Goal: Transaction & Acquisition: Purchase product/service

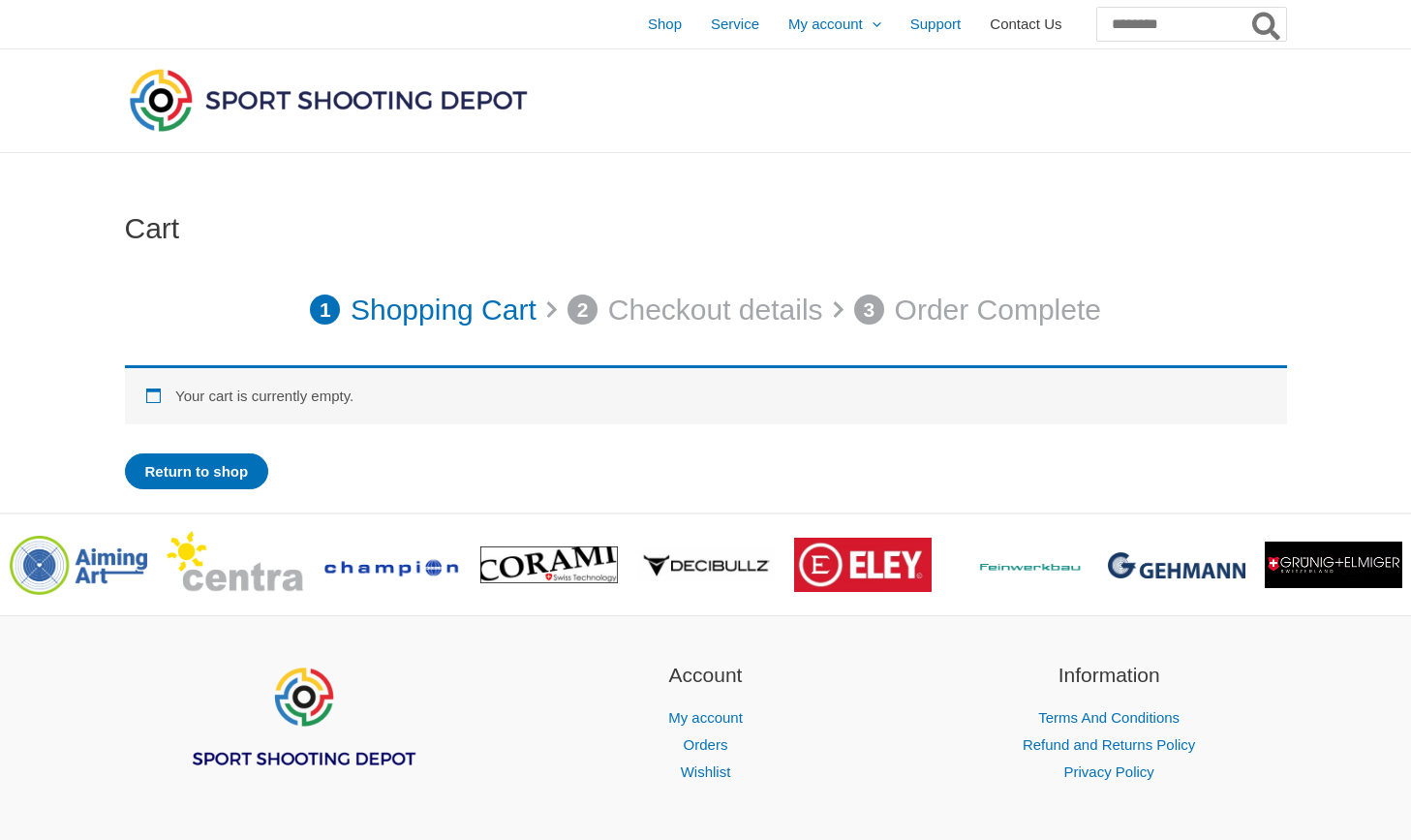
click at [989, 26] on span "Contact Us" at bounding box center [1025, 24] width 71 height 48
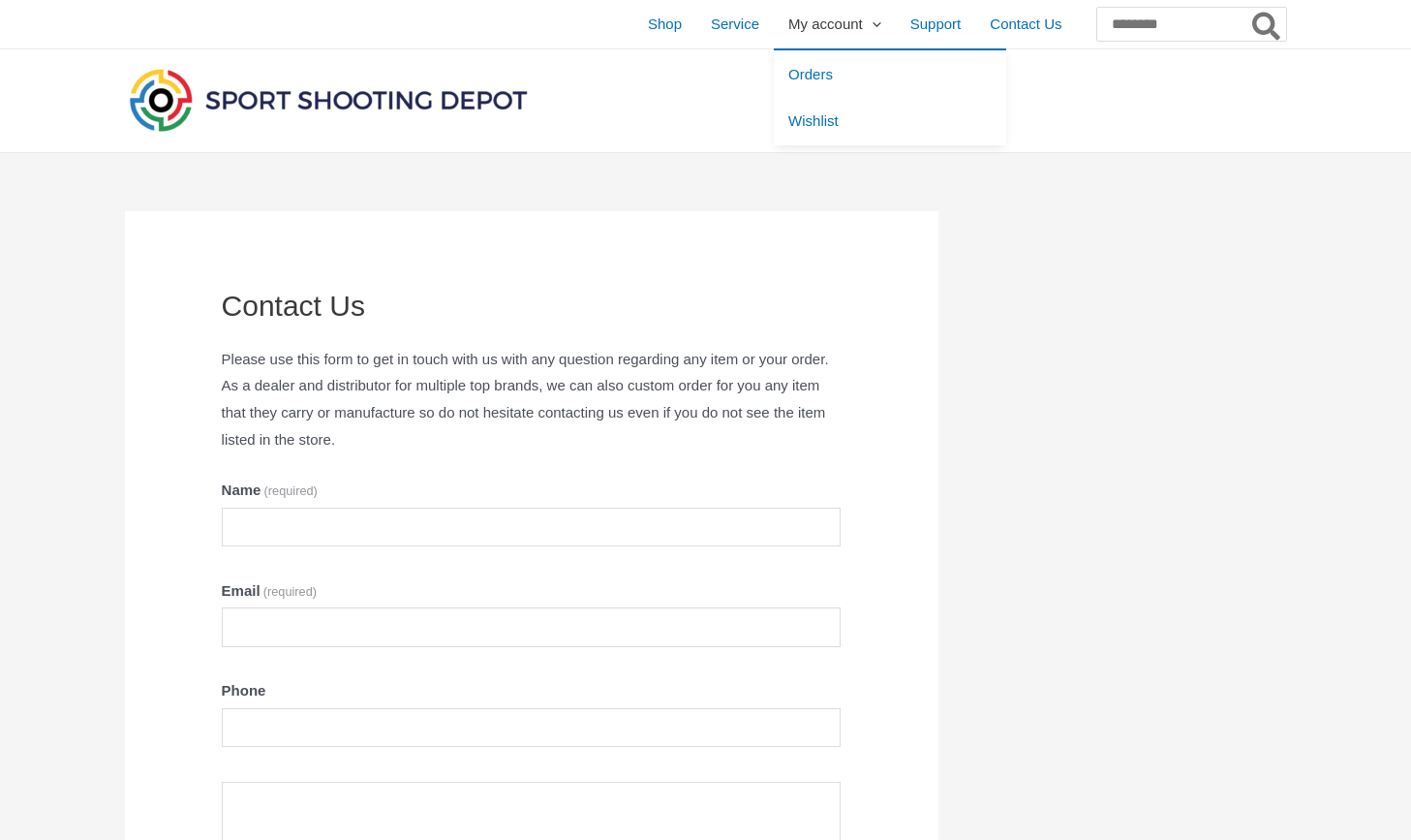
click at [808, 37] on span "My account" at bounding box center [825, 24] width 74 height 48
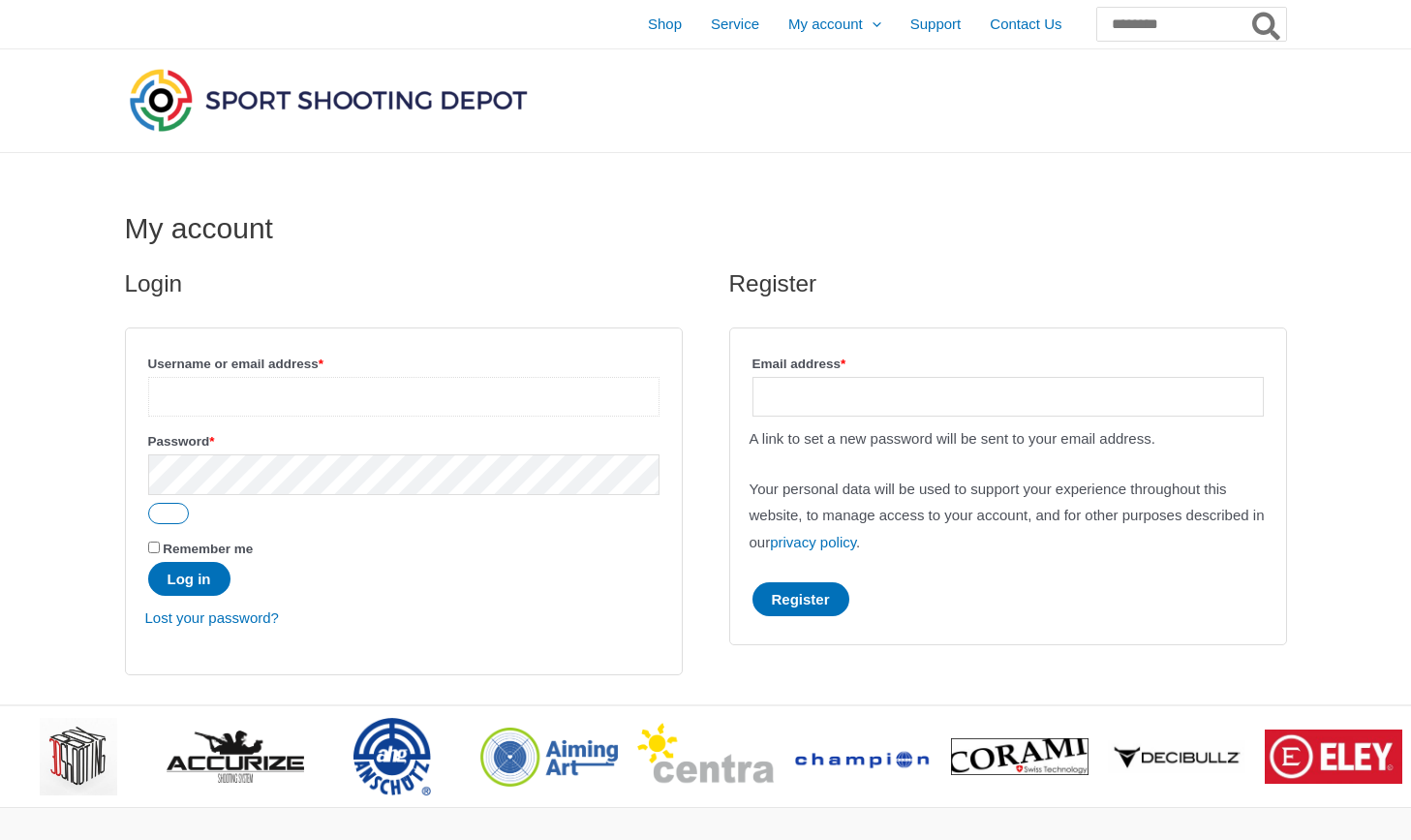
paste input "**********"
click at [348, 398] on input "**********" at bounding box center [404, 397] width 512 height 40
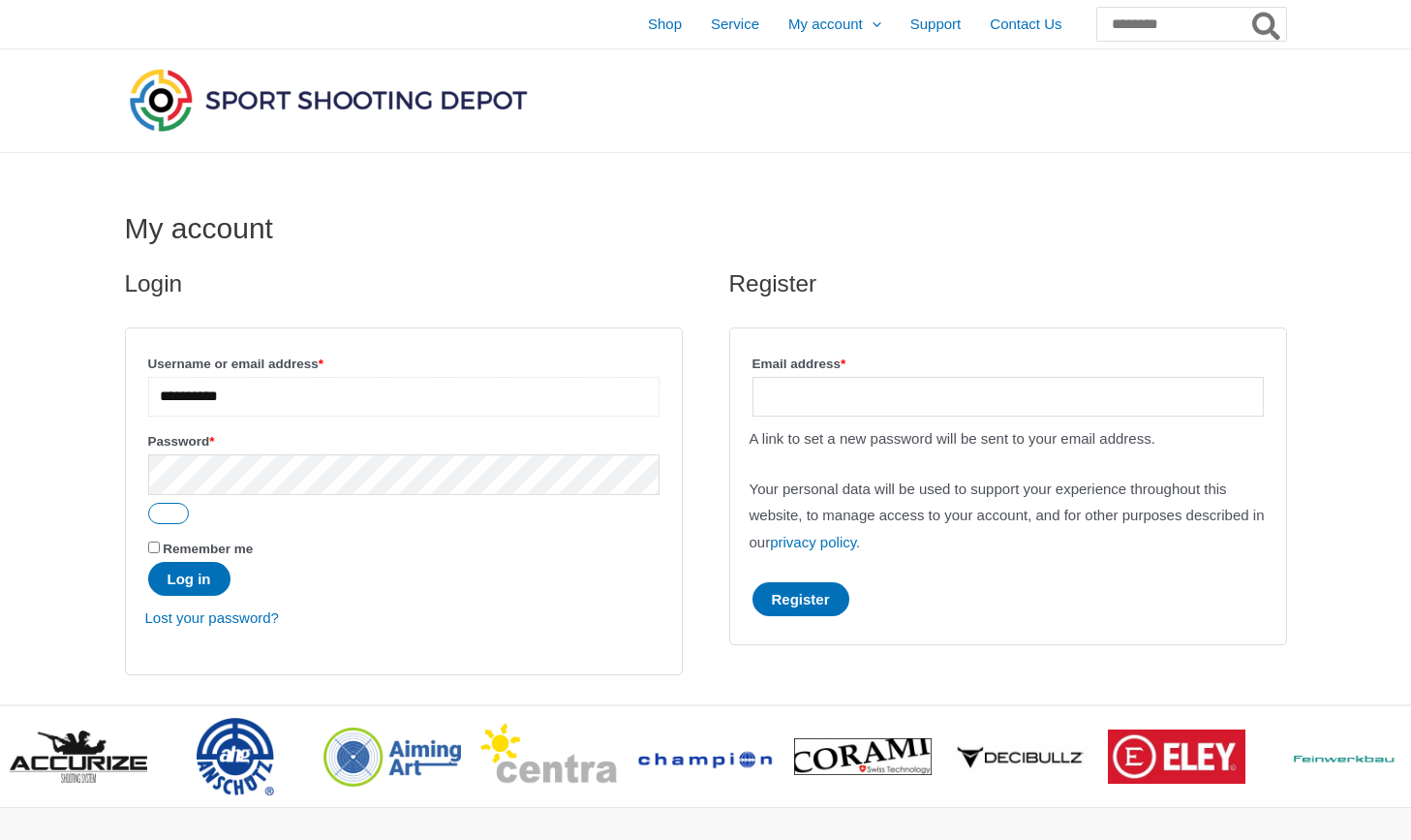
type input "**********"
click at [178, 512] on button "Show password" at bounding box center [168, 513] width 41 height 22
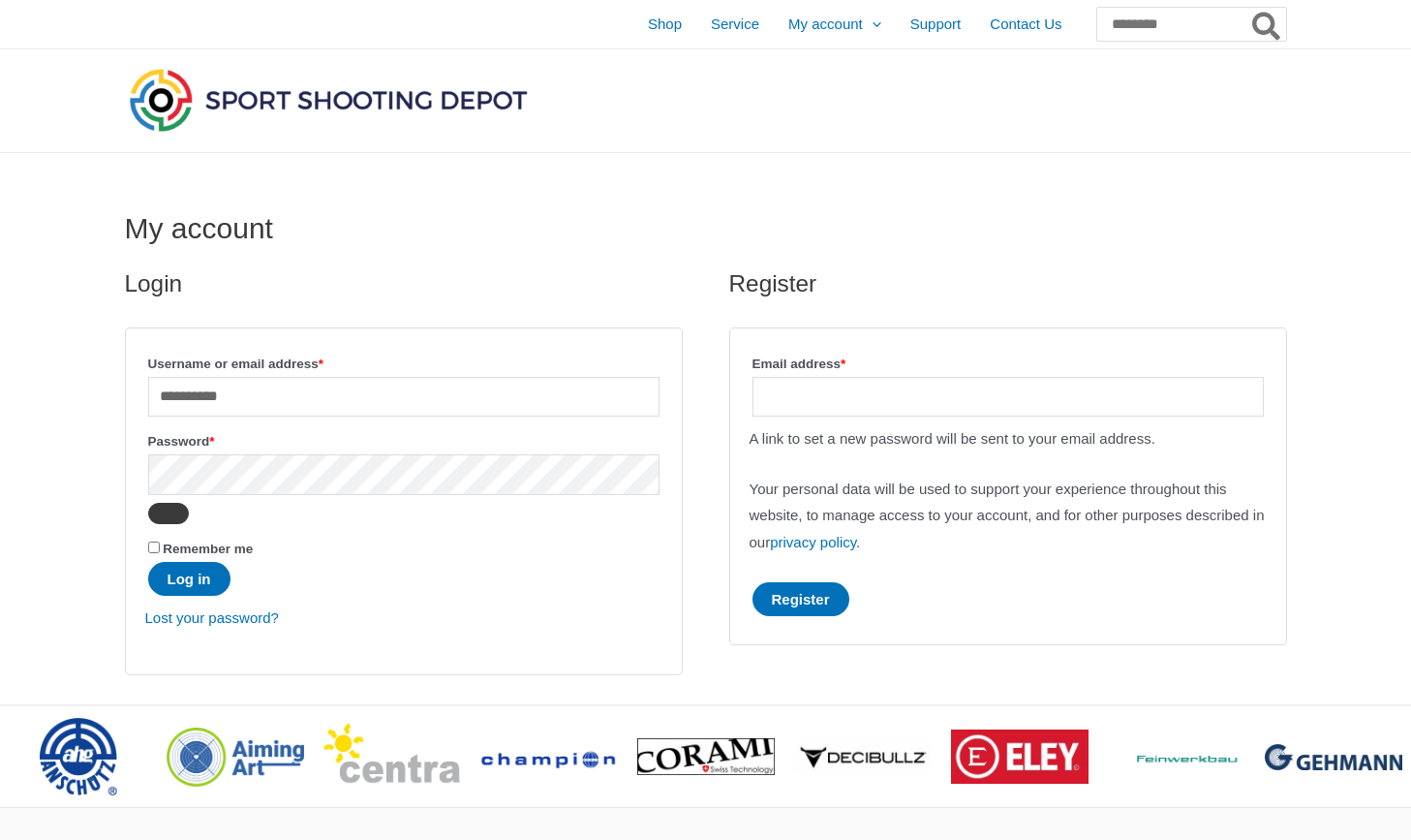
click at [188, 513] on button "Hide password" at bounding box center [168, 513] width 41 height 22
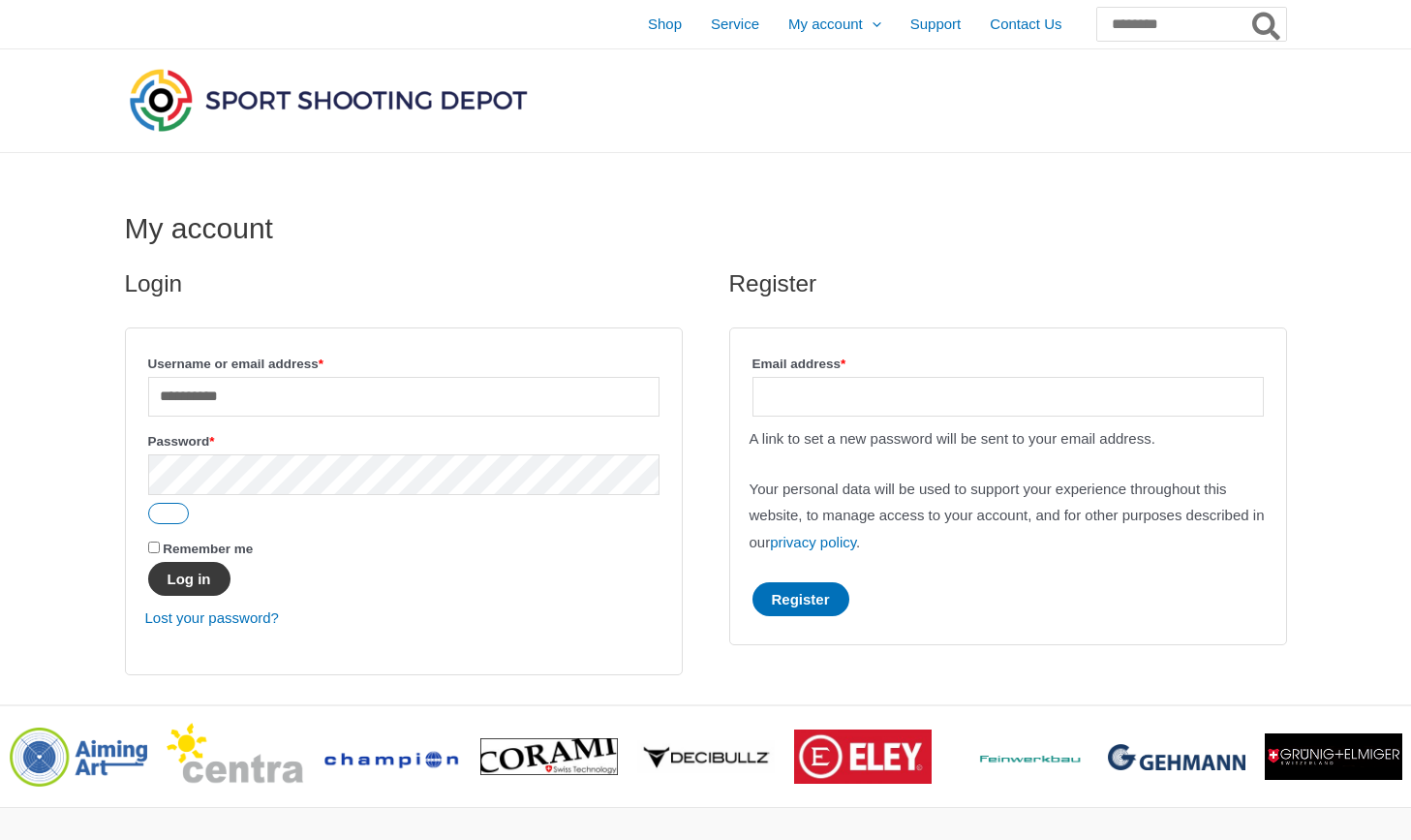
click at [181, 572] on button "Log in" at bounding box center [189, 579] width 82 height 34
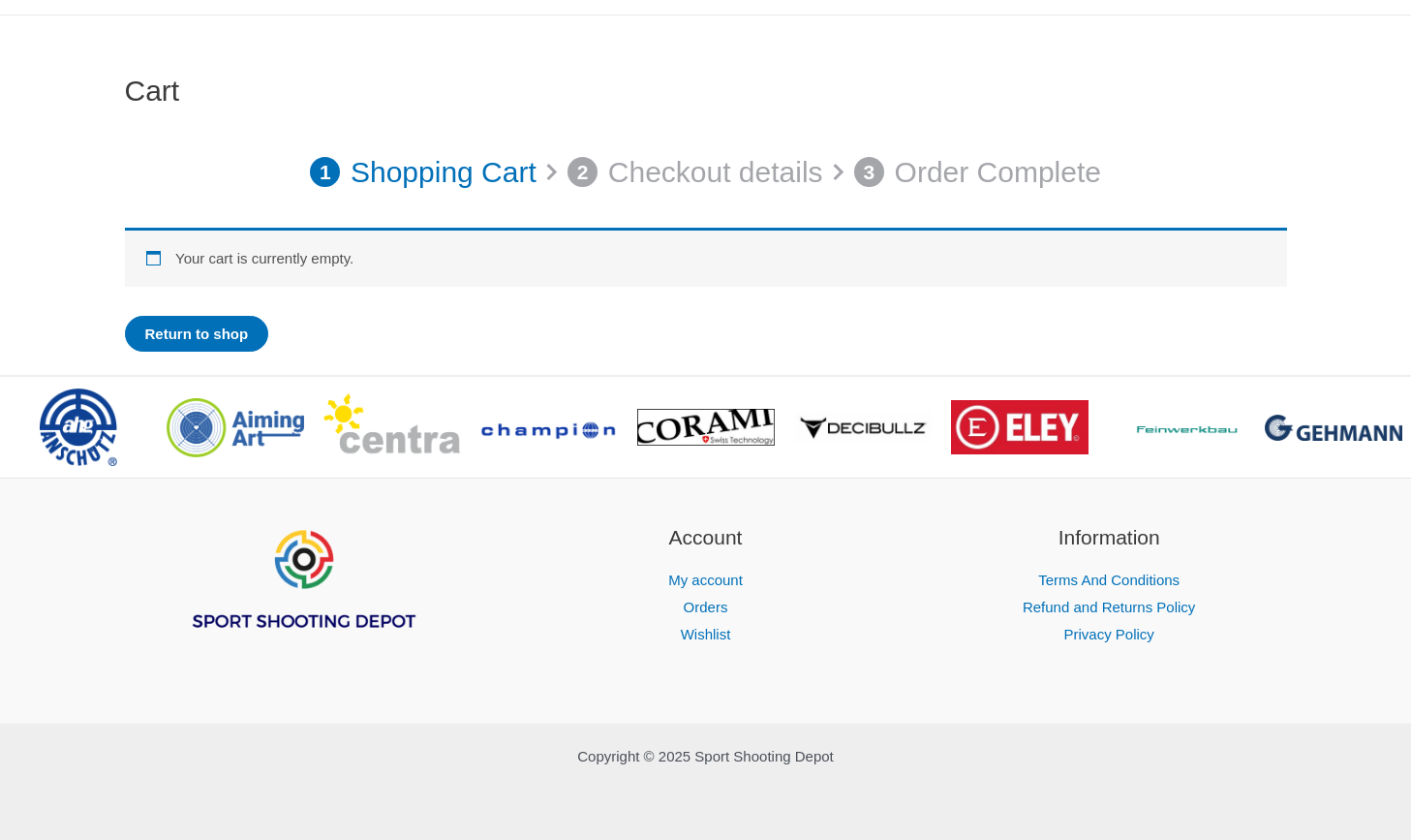
scroll to position [137, 0]
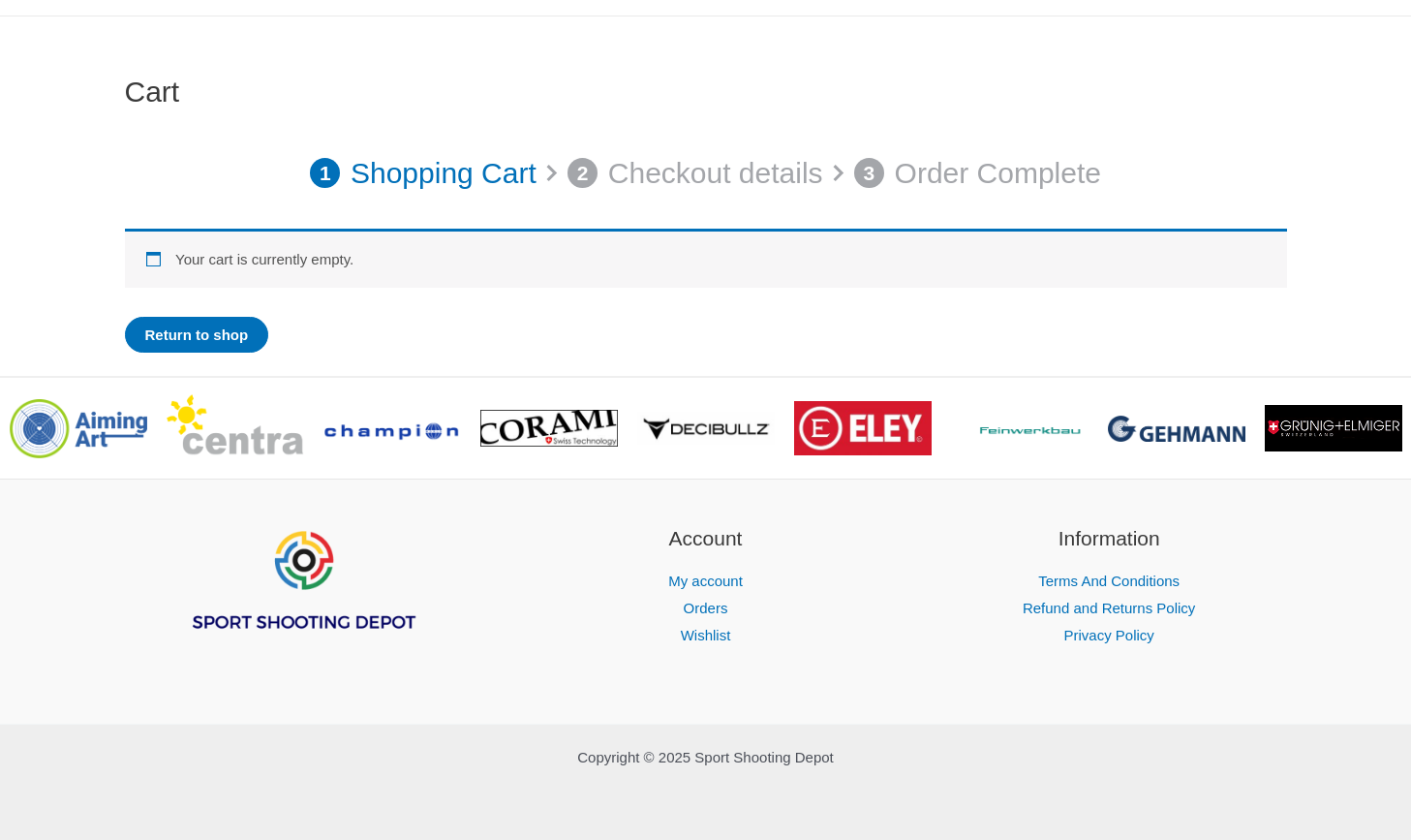
click at [448, 178] on p "Shopping Cart" at bounding box center [443, 173] width 186 height 54
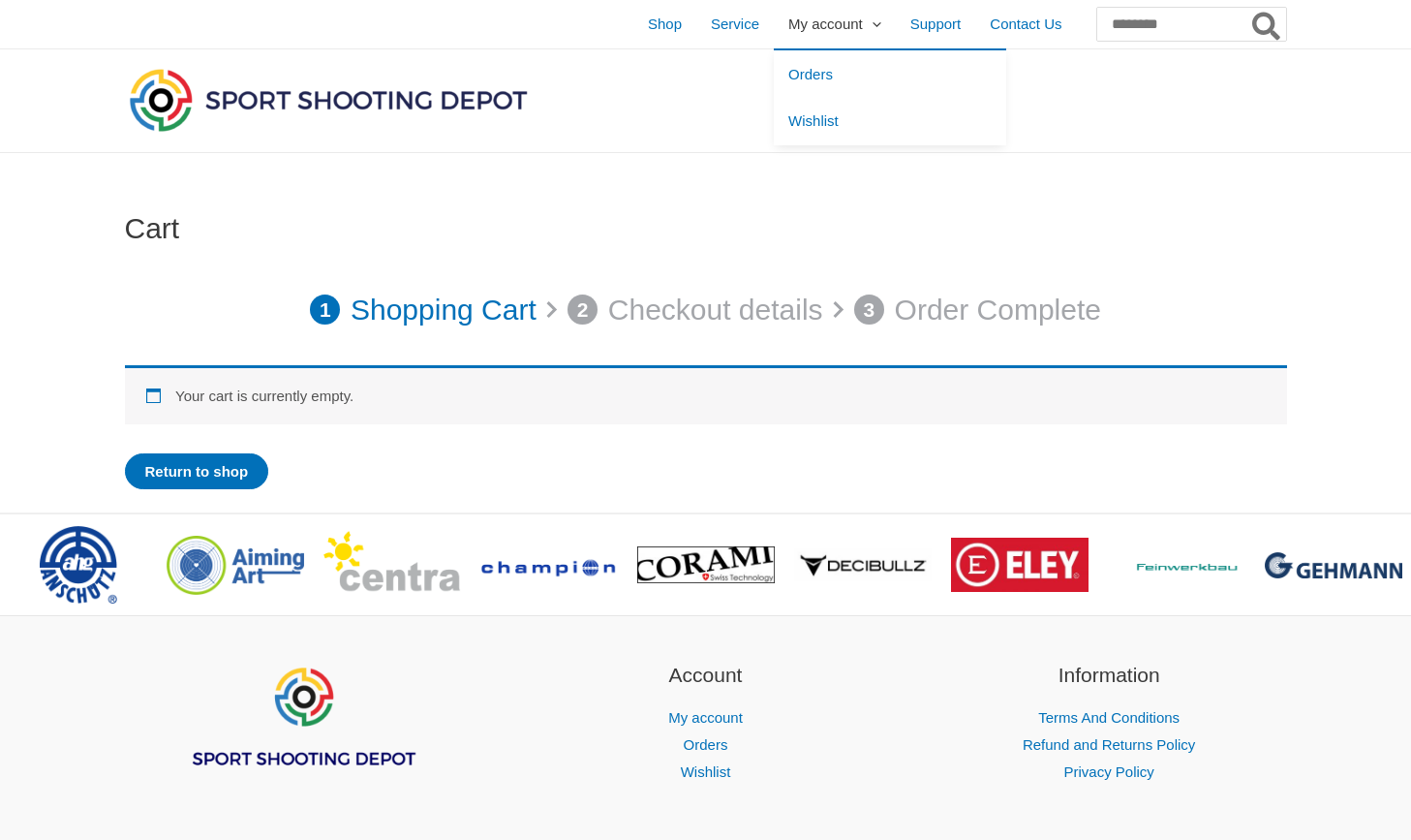
click at [836, 14] on link "My account" at bounding box center [834, 24] width 122 height 48
click at [806, 69] on link "Orders" at bounding box center [890, 74] width 233 height 47
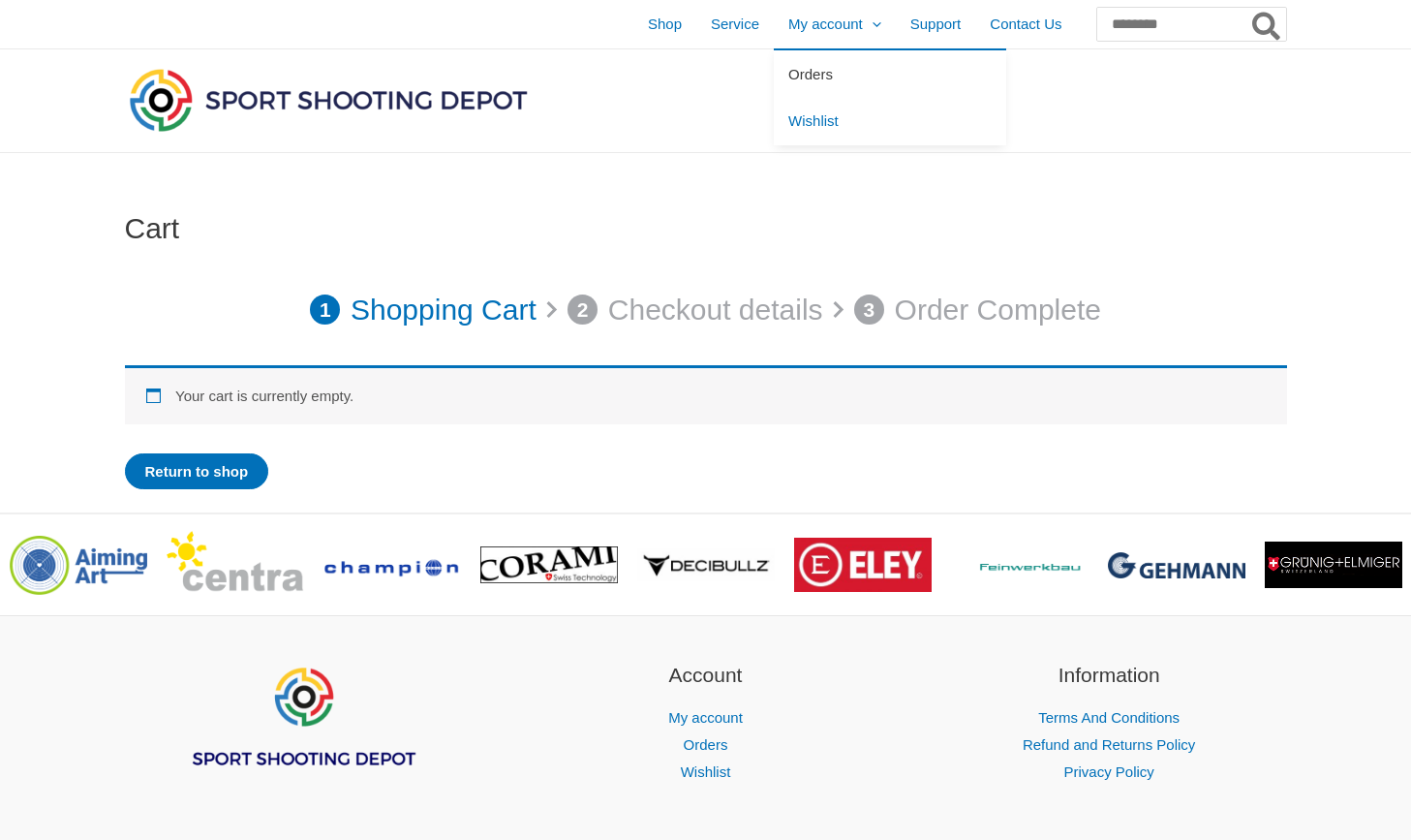
click at [789, 76] on span "Orders" at bounding box center [810, 74] width 45 height 17
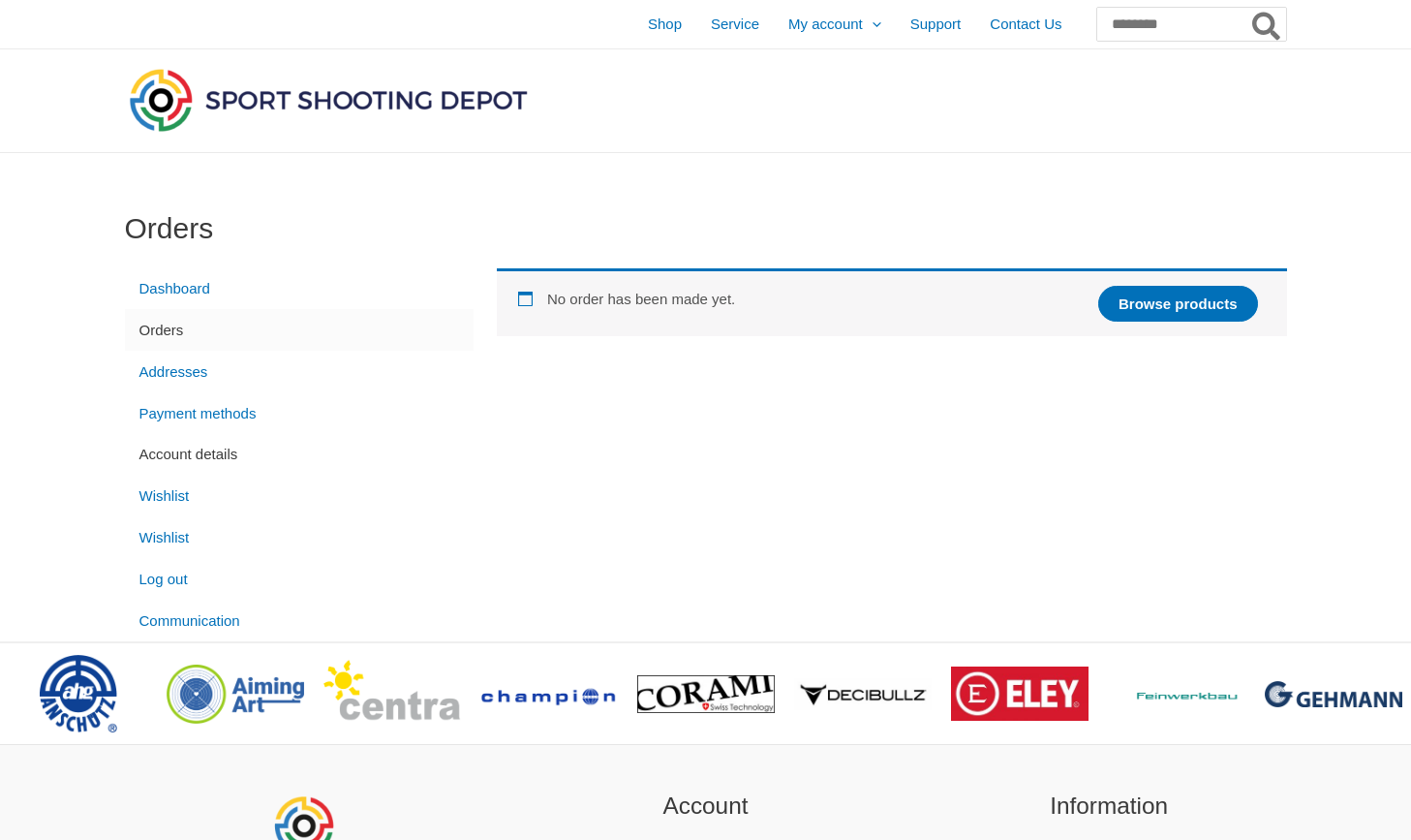
click at [189, 449] on link "Account details" at bounding box center [299, 455] width 348 height 42
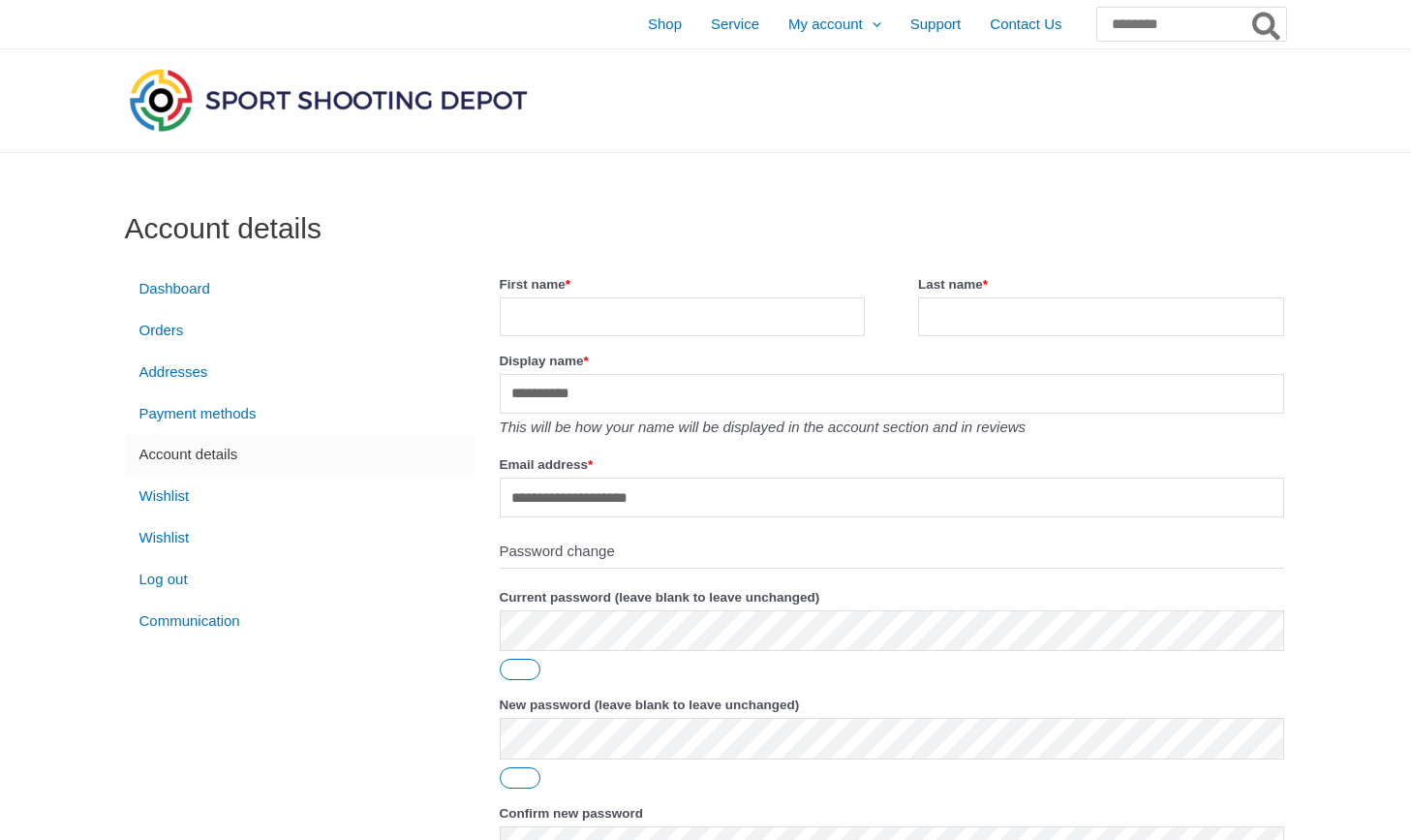
click at [533, 584] on fieldset "Password change Current password (leave blank to leave unchanged) New password …" at bounding box center [892, 720] width 791 height 373
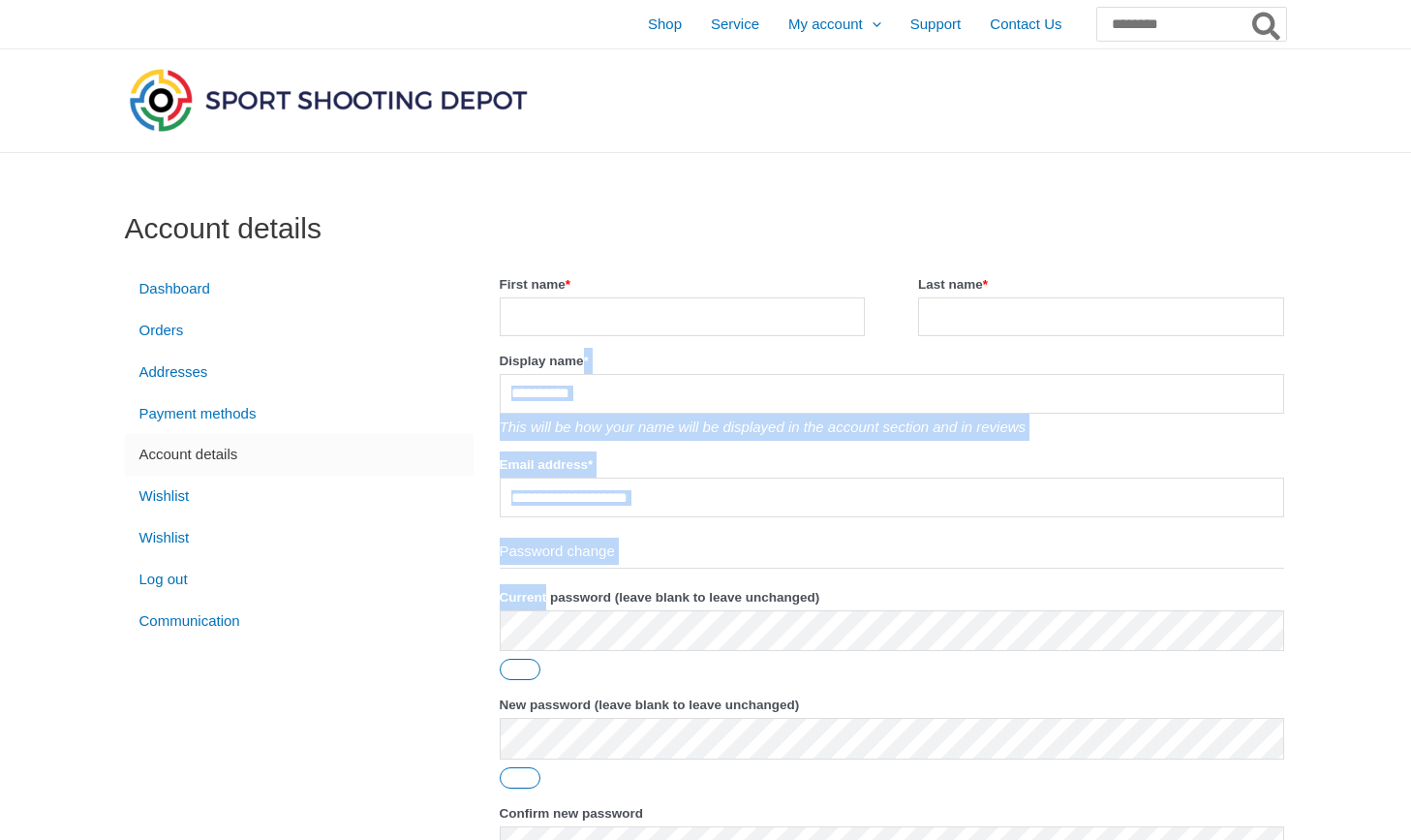
drag, startPoint x: 533, startPoint y: 584, endPoint x: 514, endPoint y: 312, distance: 272.7
click at [518, 365] on form "**********" at bounding box center [892, 612] width 791 height 689
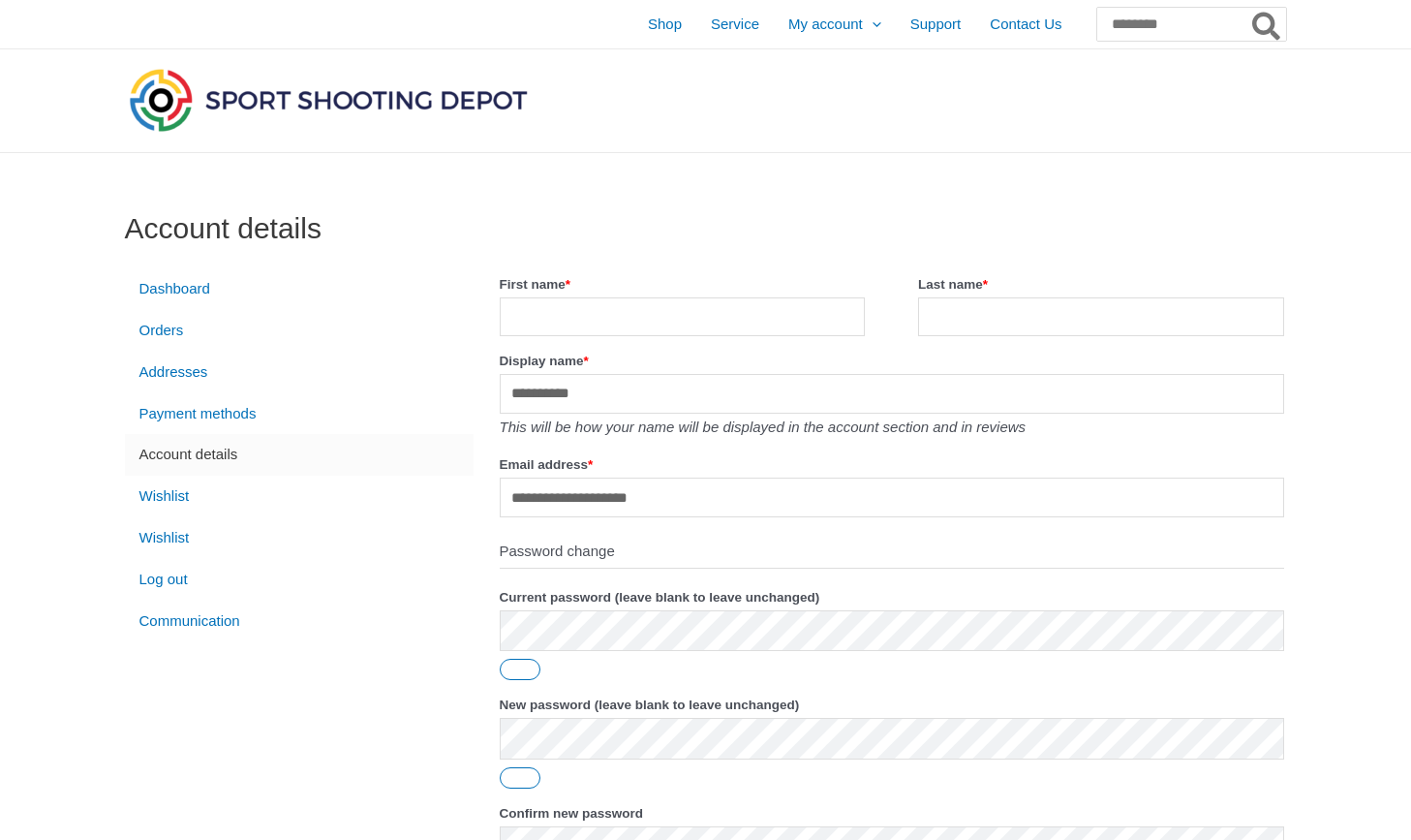
click at [561, 237] on h1 "Account details" at bounding box center [706, 228] width 1163 height 35
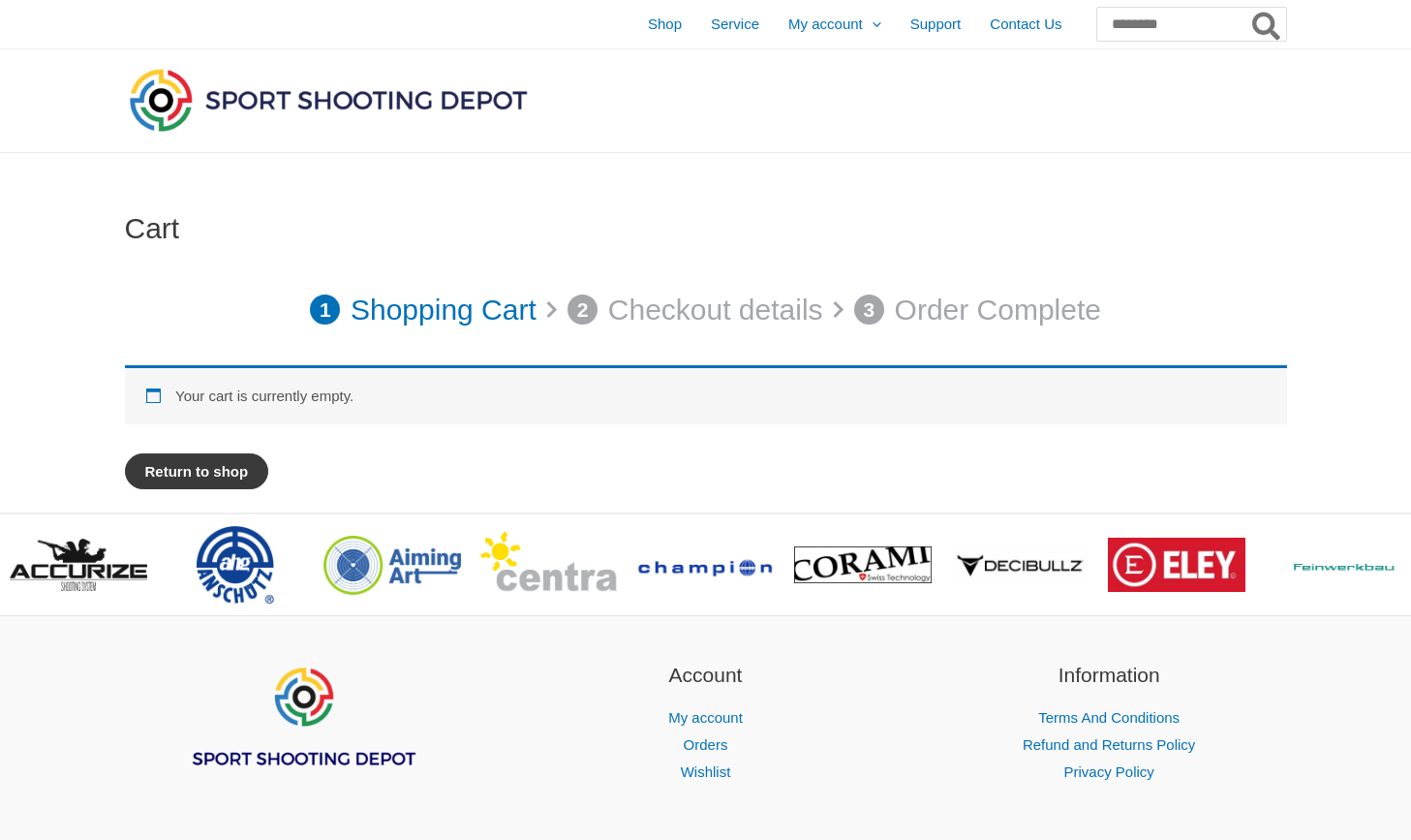
click at [238, 466] on link "Return to shop" at bounding box center [197, 471] width 144 height 36
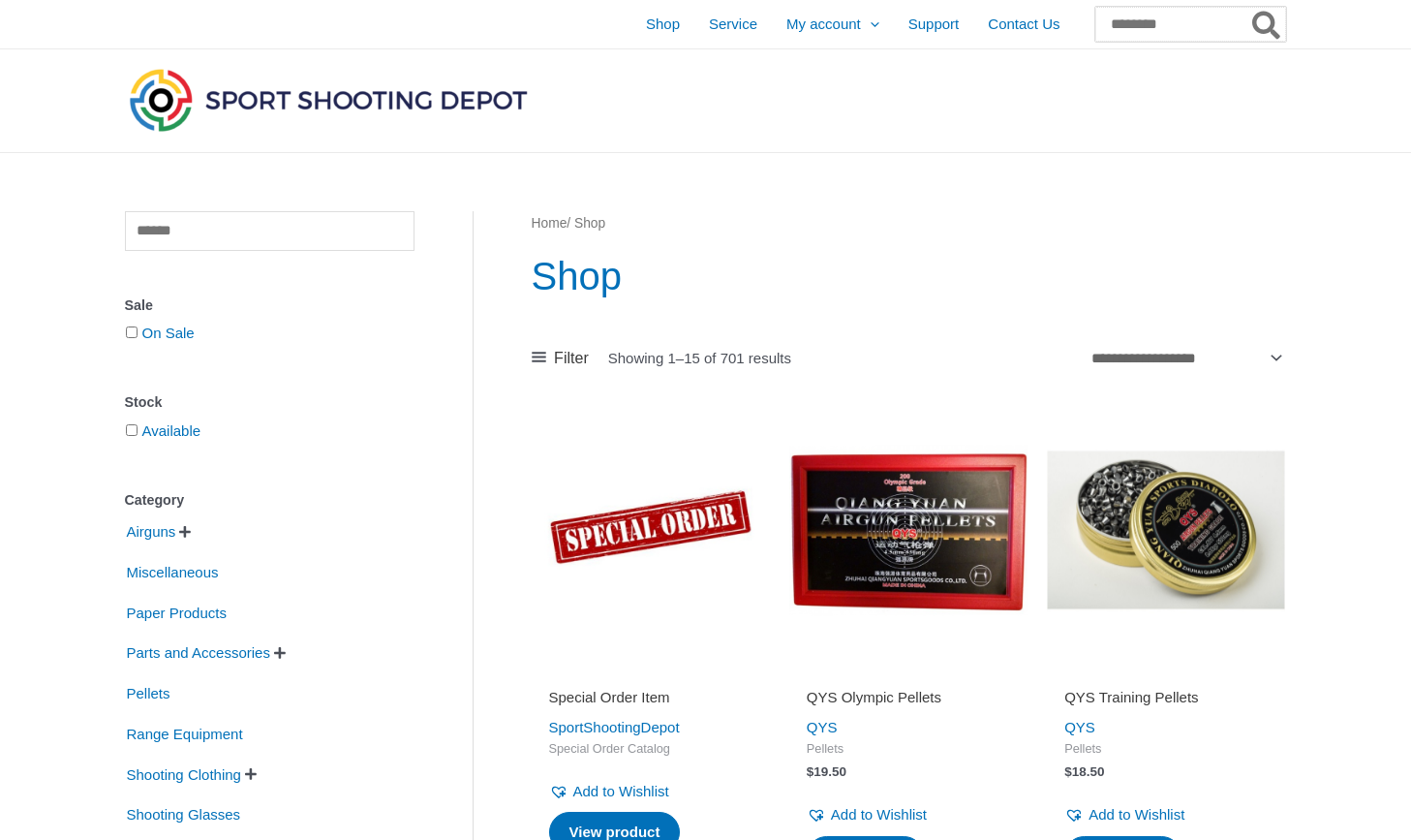
click at [1112, 20] on input "Search for:" at bounding box center [1190, 24] width 191 height 35
type input "****"
click at [1267, 24] on button "Search" at bounding box center [1268, 24] width 38 height 35
click at [1185, 150] on span "Olympic Lady / Olympic Junior glasses – FRAME ONLY" at bounding box center [1192, 148] width 141 height 72
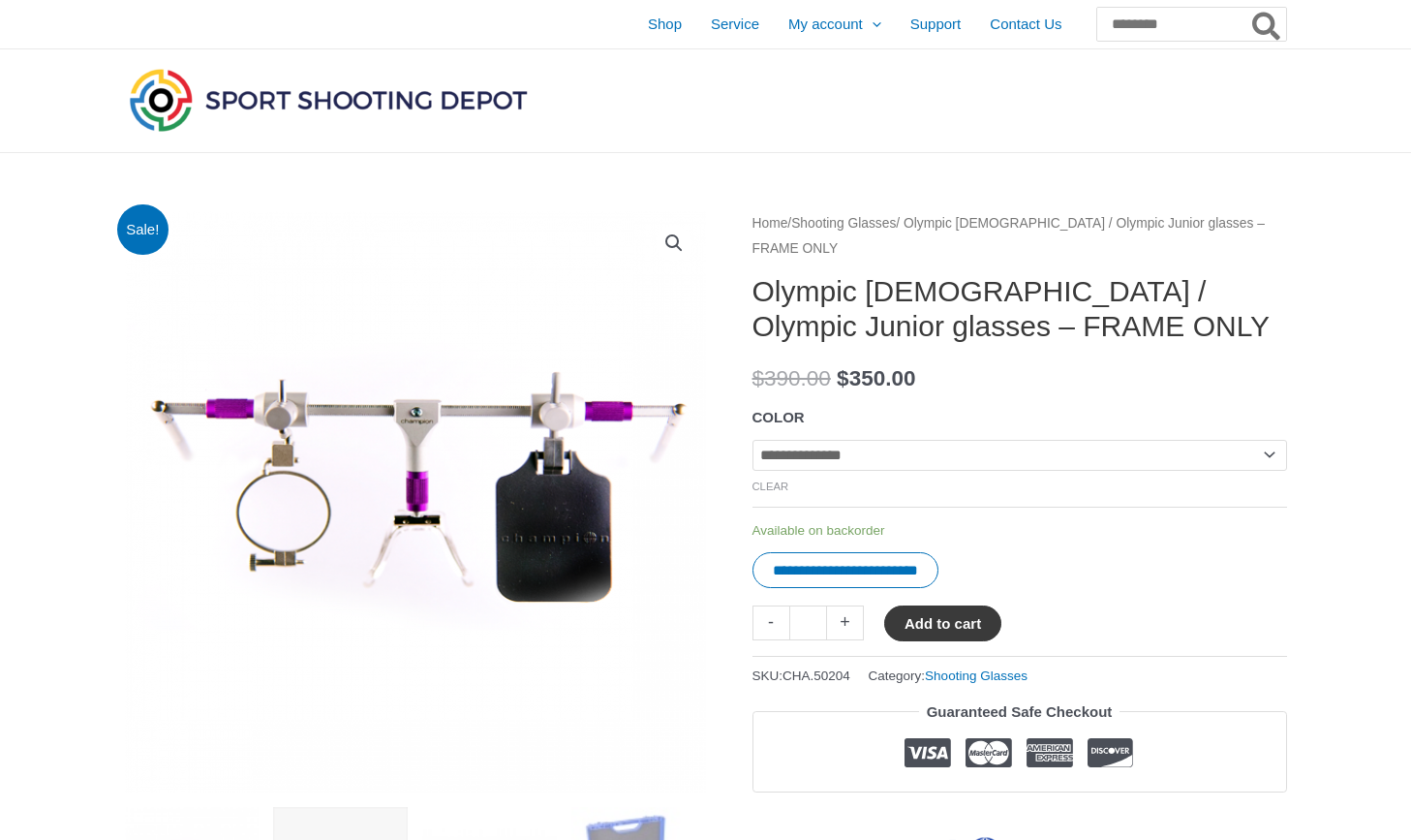
click at [958, 630] on button "Add to cart" at bounding box center [943, 623] width 117 height 36
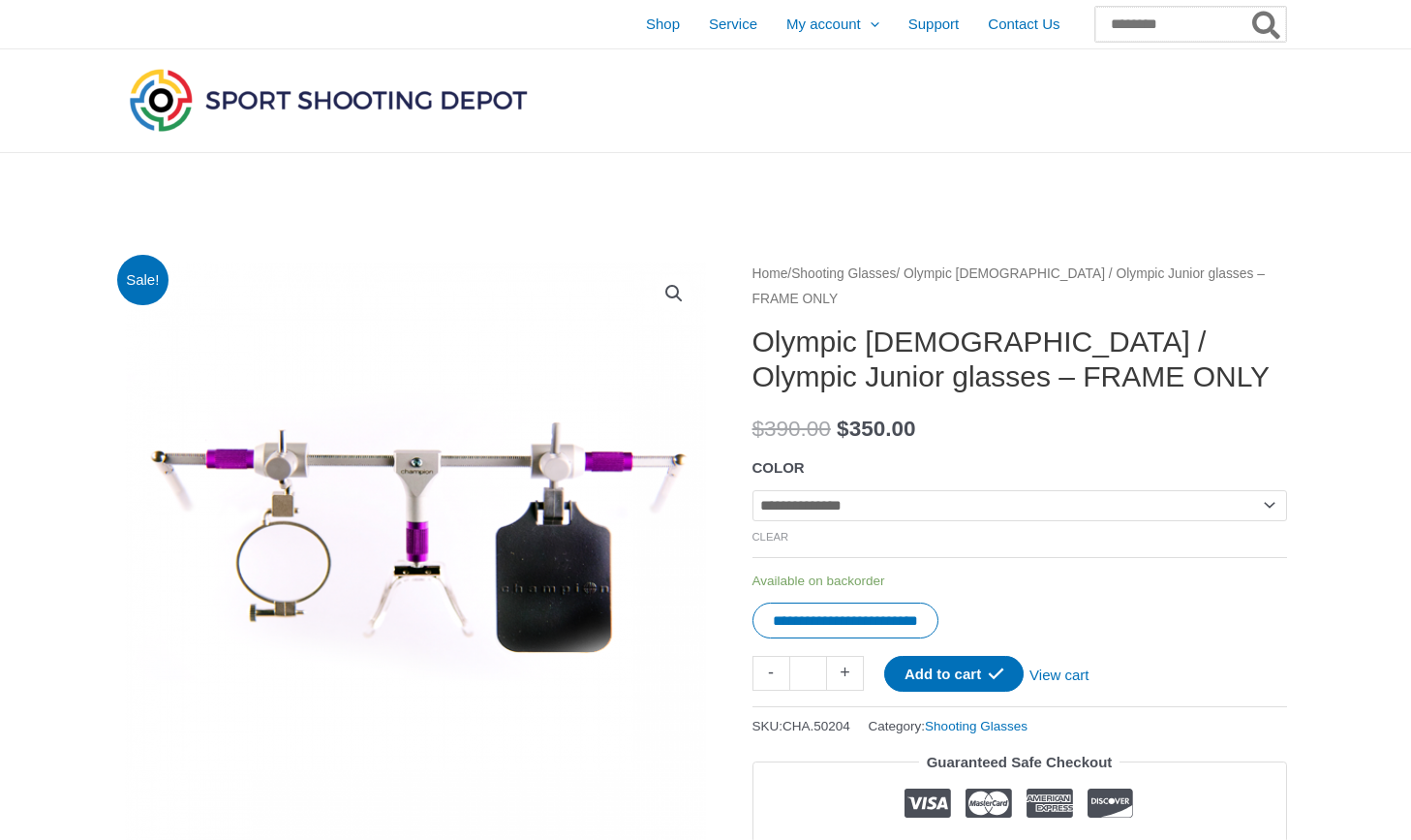
click at [1150, 34] on input "Search for:" at bounding box center [1190, 24] width 191 height 35
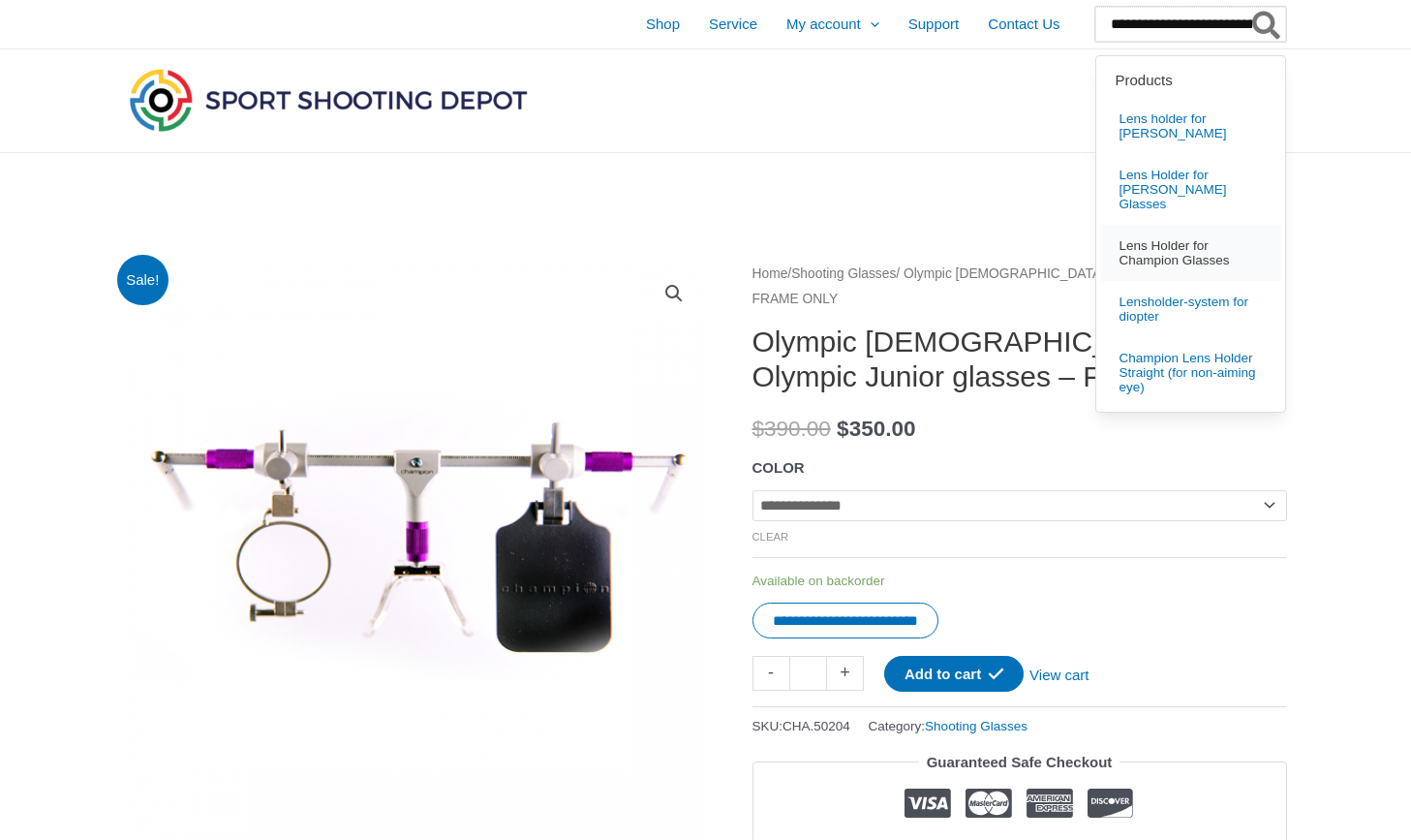
type input "**********"
click at [1122, 239] on span "Lens Holder for Champion Glasses" at bounding box center [1192, 253] width 141 height 29
click at [1142, 239] on span "Lens Holder for Champion Glasses" at bounding box center [1192, 253] width 141 height 29
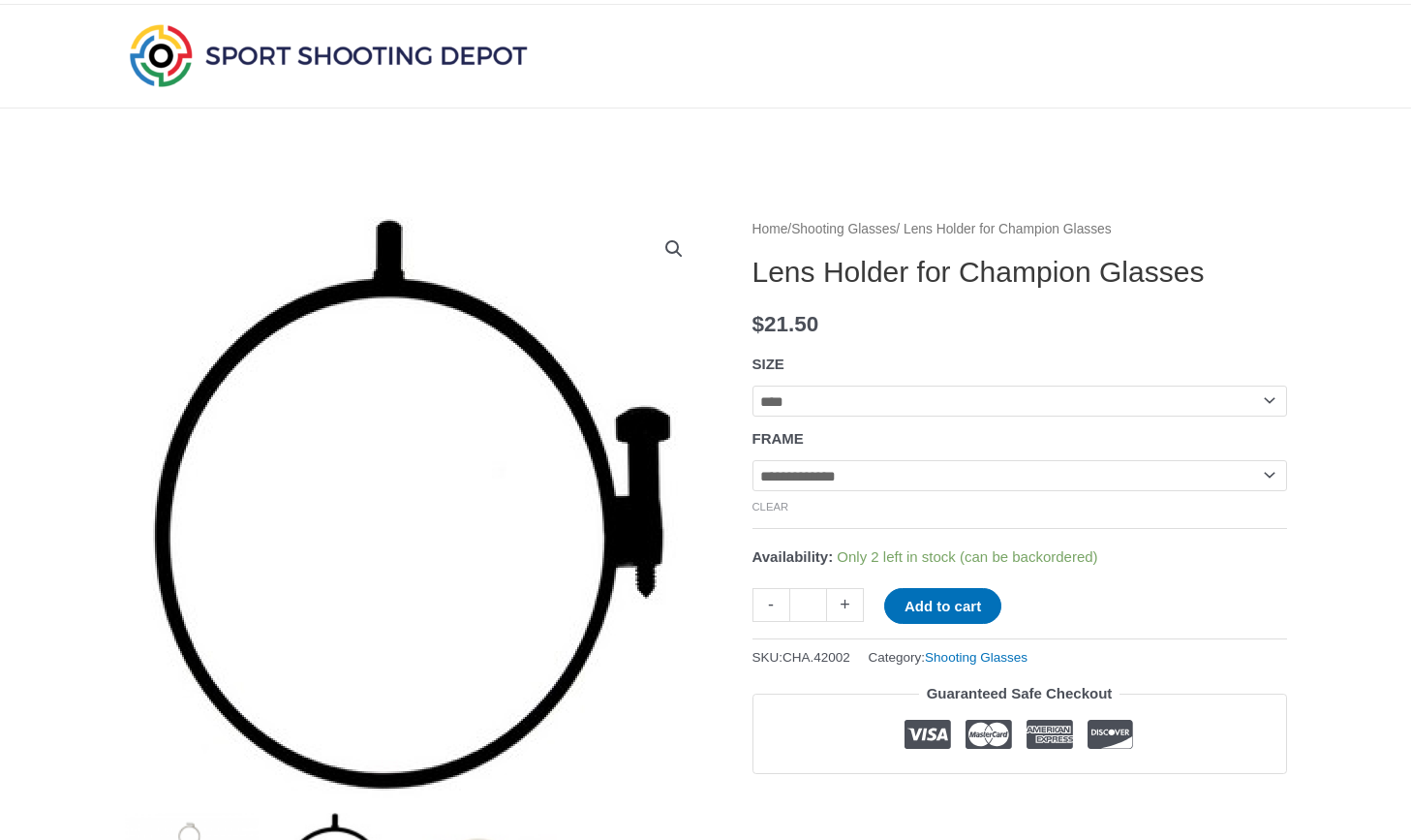
scroll to position [65, 0]
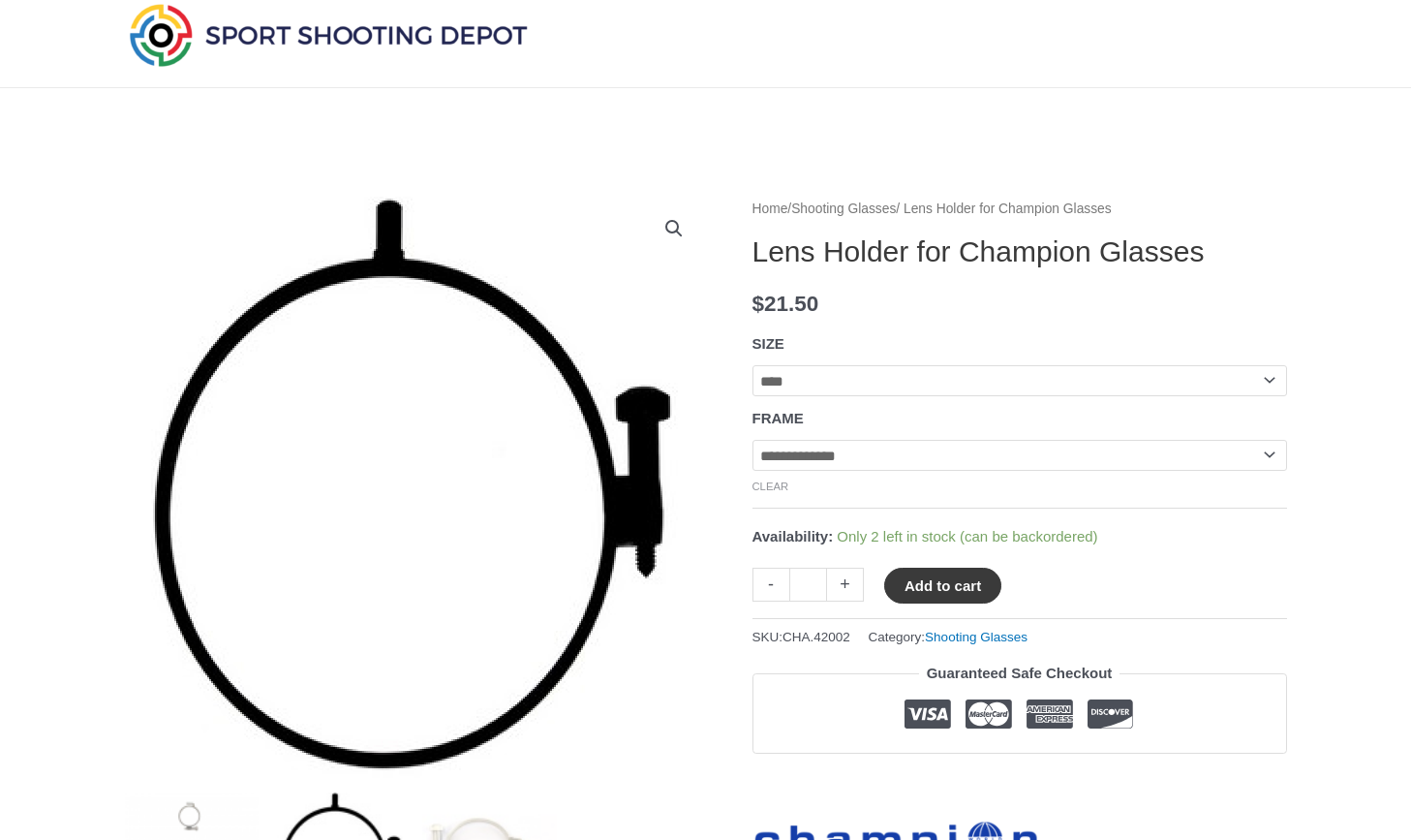
click at [953, 581] on button "Add to cart" at bounding box center [943, 586] width 117 height 36
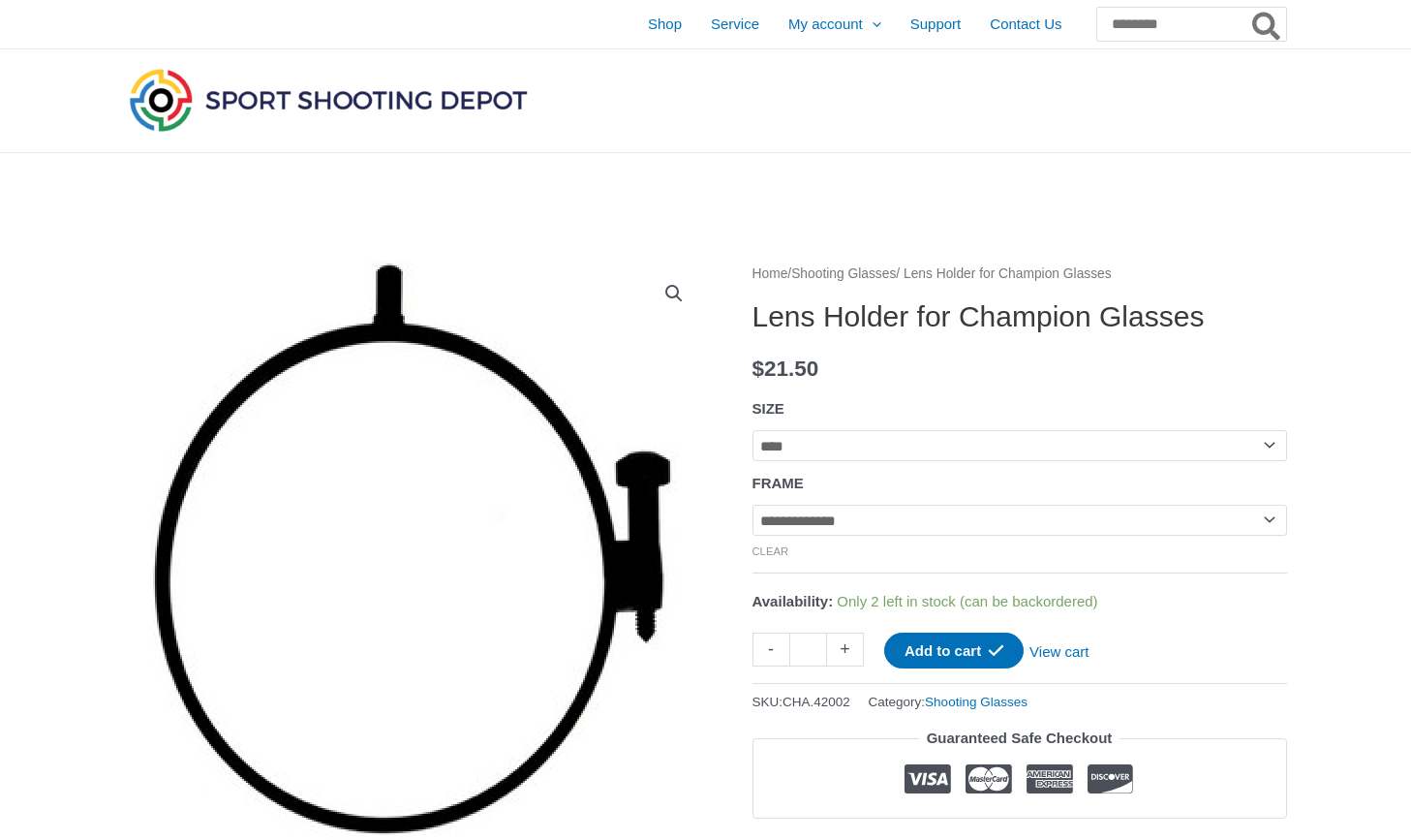
scroll to position [0, 0]
click at [1140, 20] on input "Search for:" at bounding box center [1190, 24] width 191 height 35
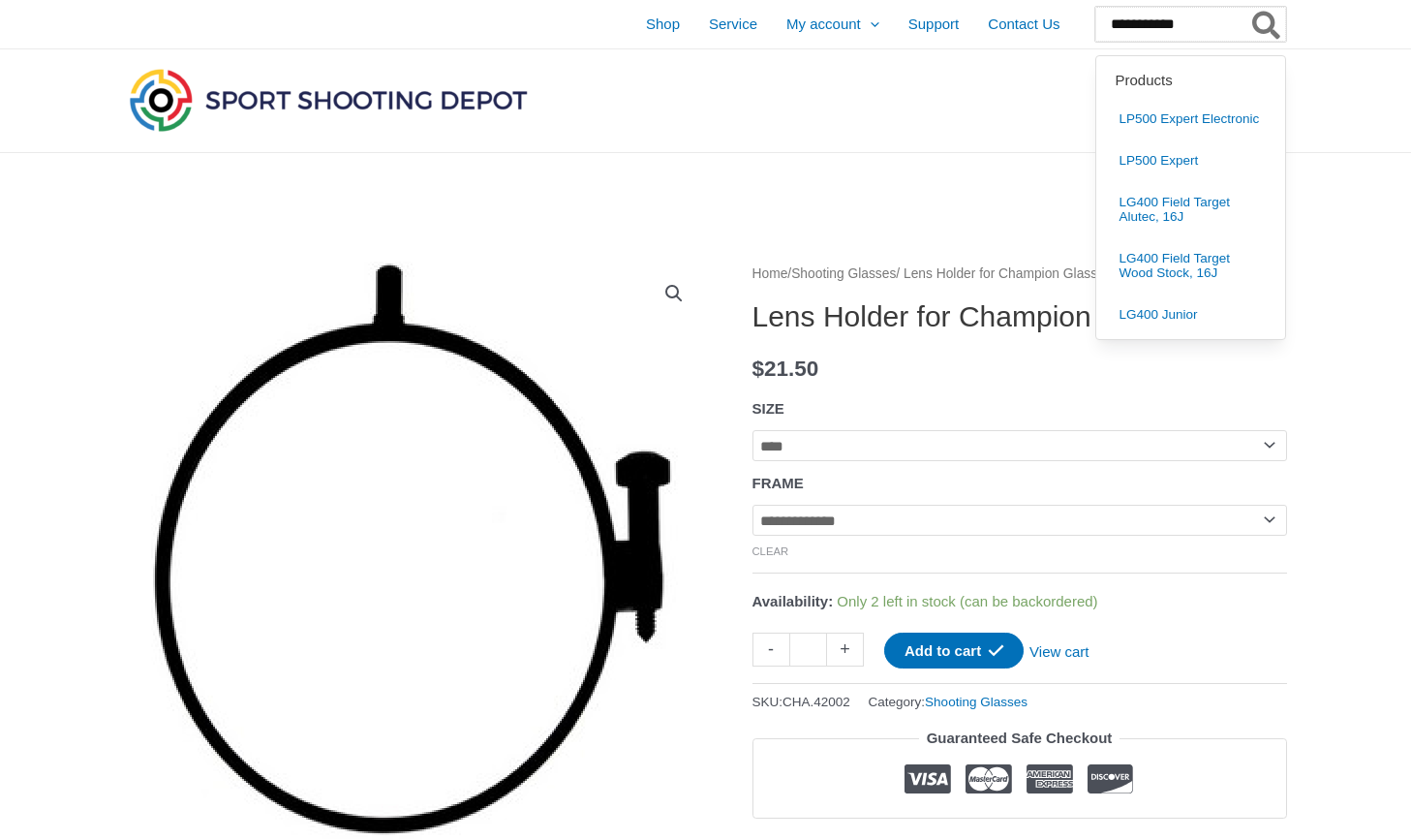
type input "**********"
click at [1267, 24] on button "Search" at bounding box center [1268, 24] width 38 height 35
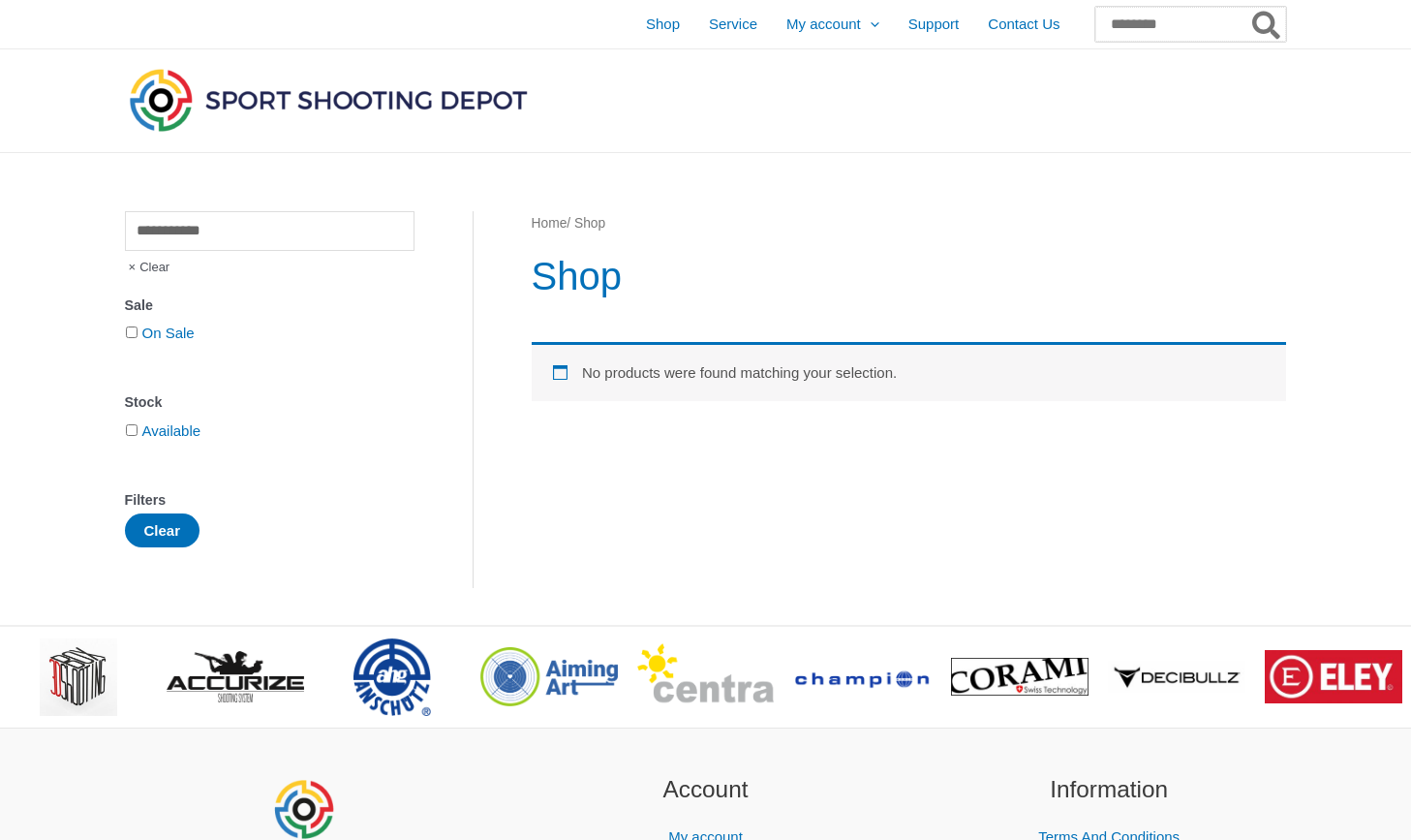
click at [1159, 27] on input "Search for:" at bounding box center [1190, 24] width 191 height 35
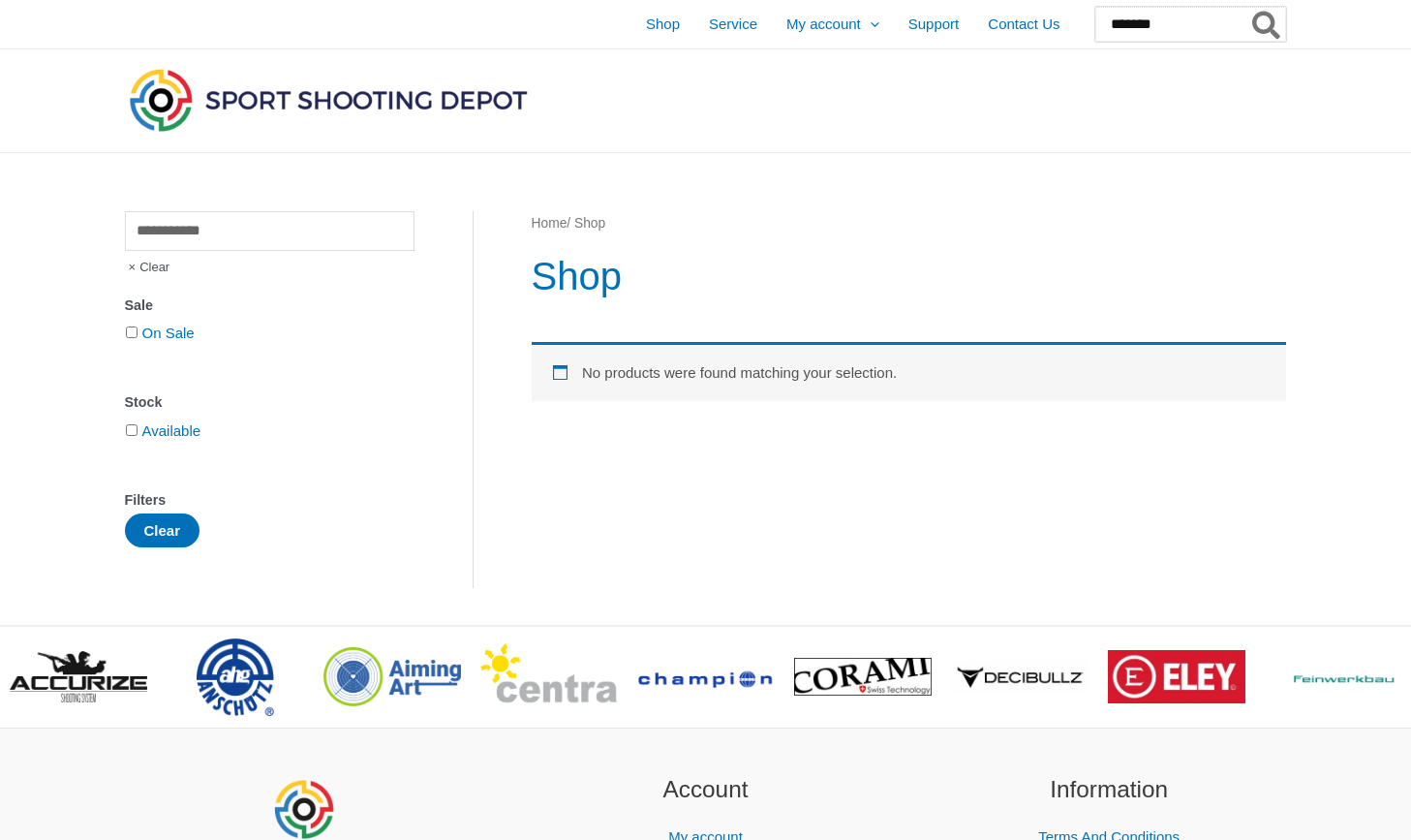
type input "*******"
click at [1267, 24] on button "Search" at bounding box center [1268, 24] width 38 height 35
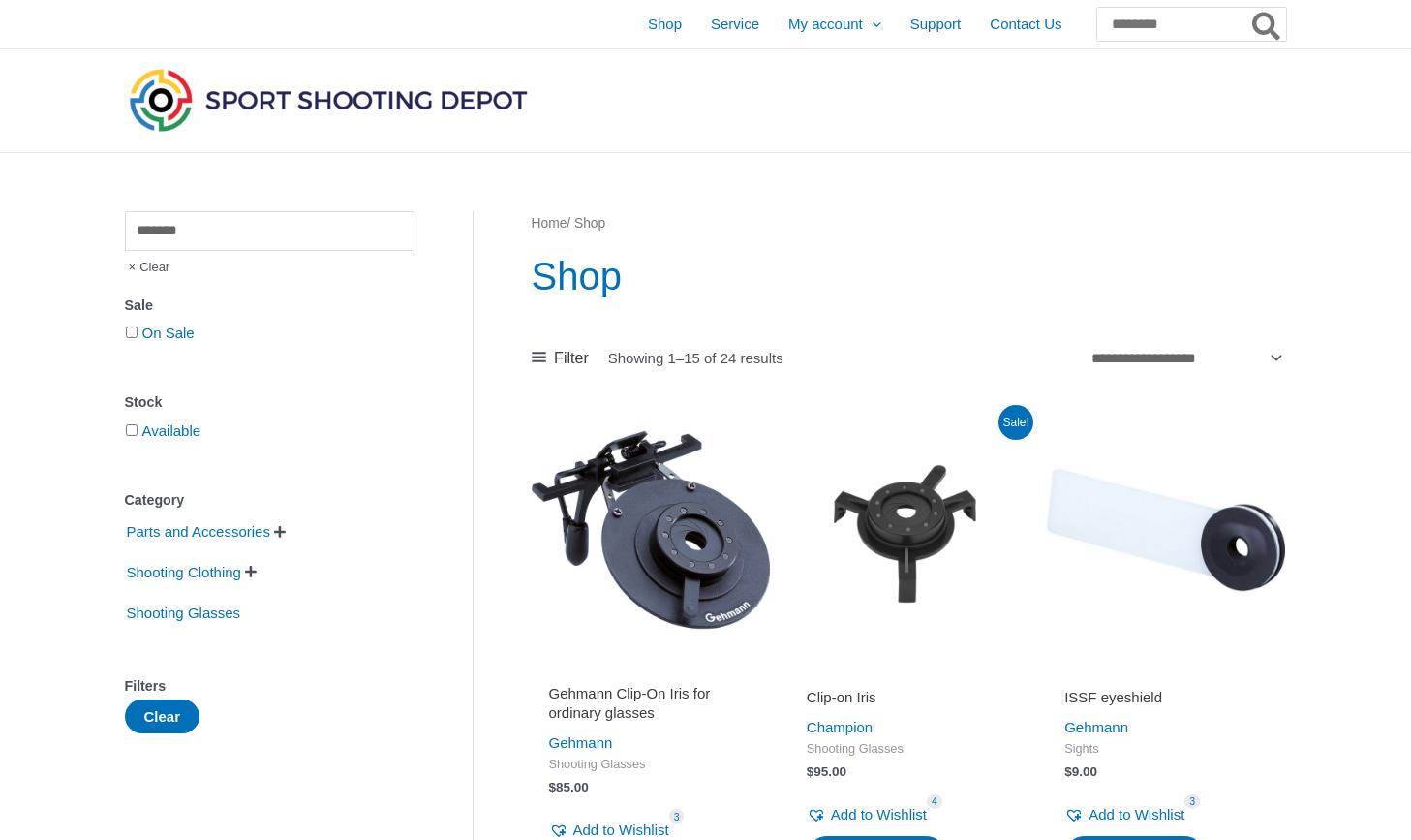
click at [910, 553] on img at bounding box center [908, 529] width 238 height 238
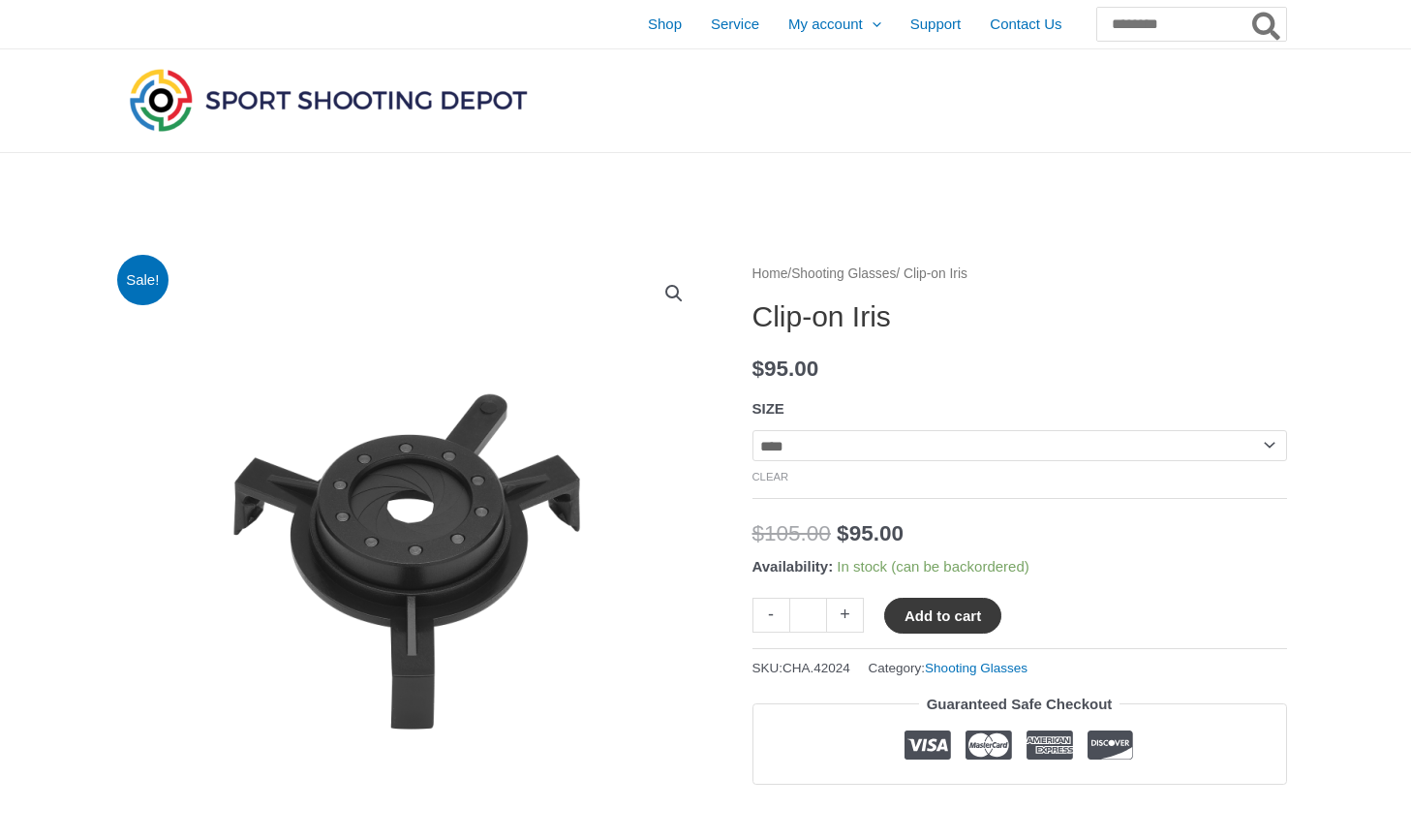
click at [924, 609] on button "Add to cart" at bounding box center [943, 615] width 117 height 36
click at [1115, 27] on input "Search for:" at bounding box center [1190, 24] width 191 height 35
type input "**********"
click at [1267, 24] on button "Search" at bounding box center [1268, 24] width 38 height 35
click at [1143, 17] on input "**********" at bounding box center [1190, 24] width 191 height 35
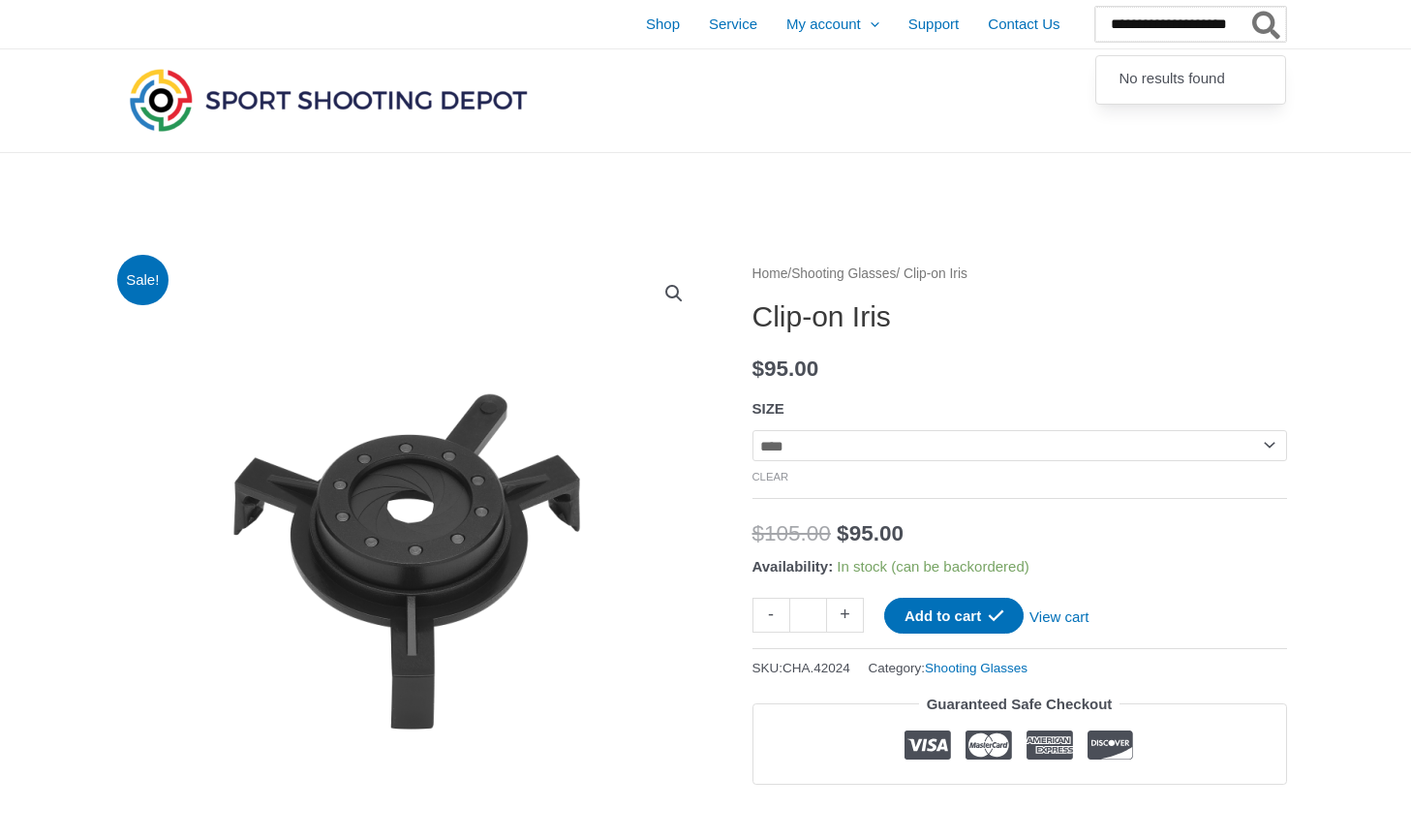
click at [1156, 30] on input "**********" at bounding box center [1190, 24] width 191 height 35
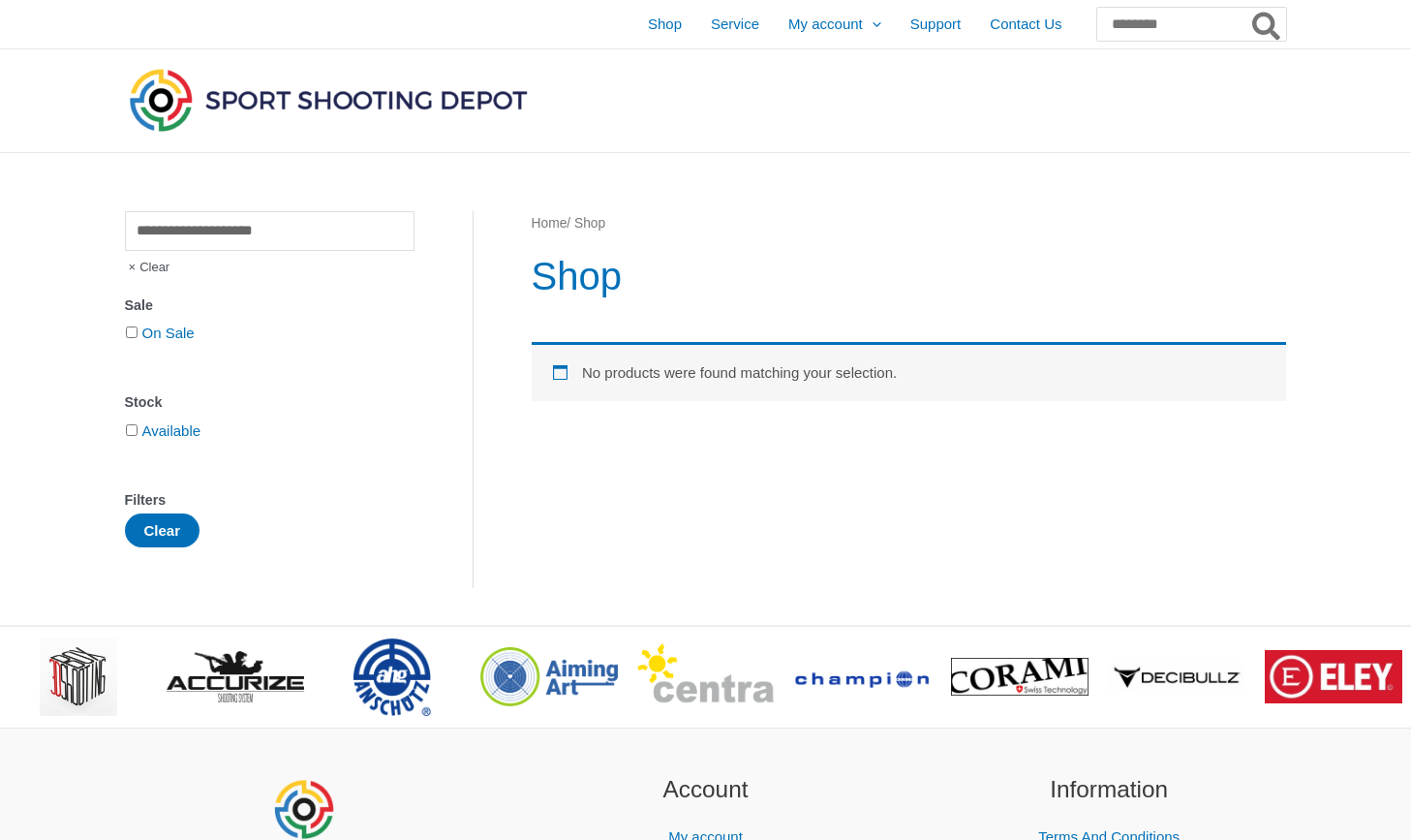
click at [1156, 19] on input "Search for:" at bounding box center [1191, 24] width 189 height 33
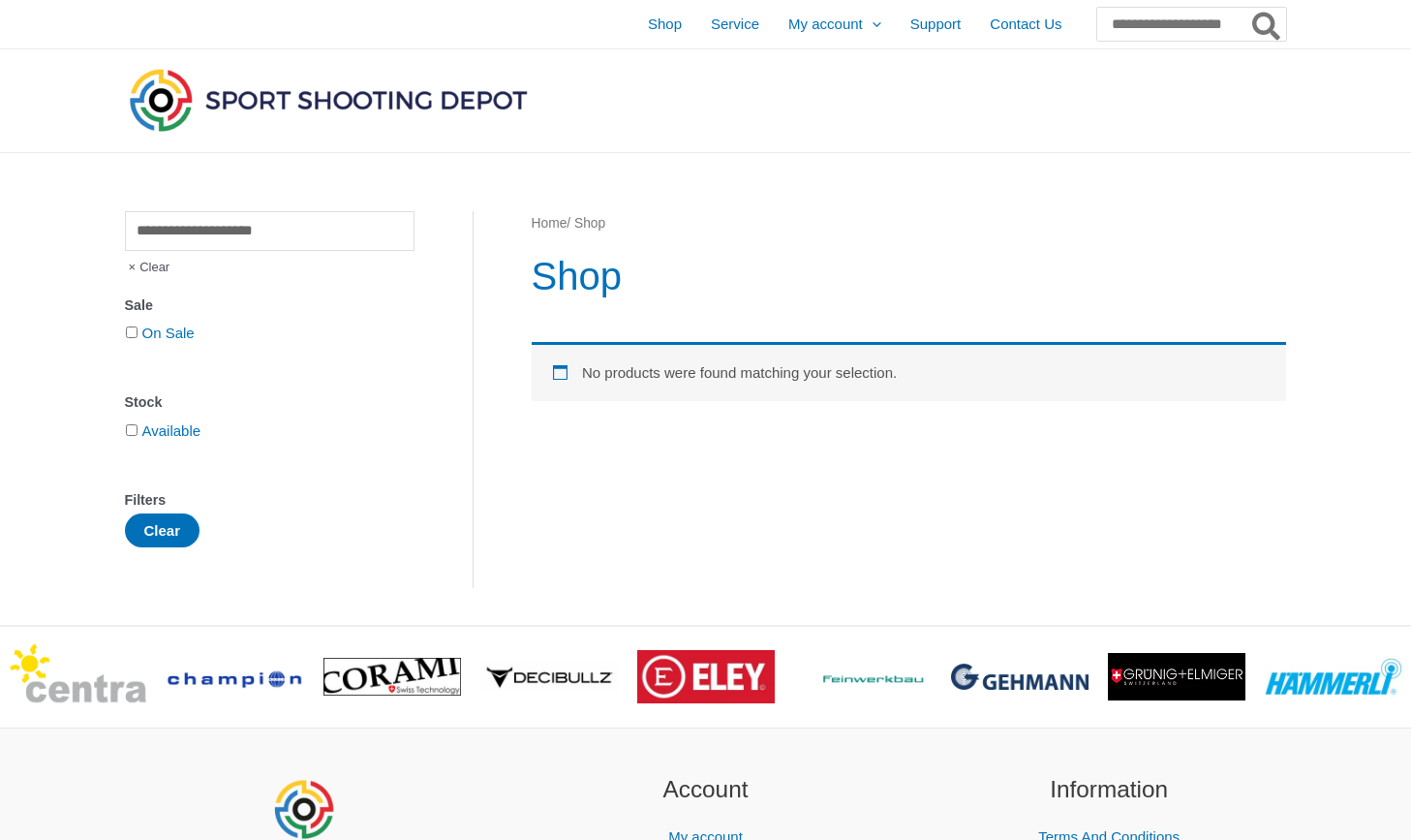
type input "**********"
click at [1267, 24] on button "Search" at bounding box center [1268, 24] width 38 height 33
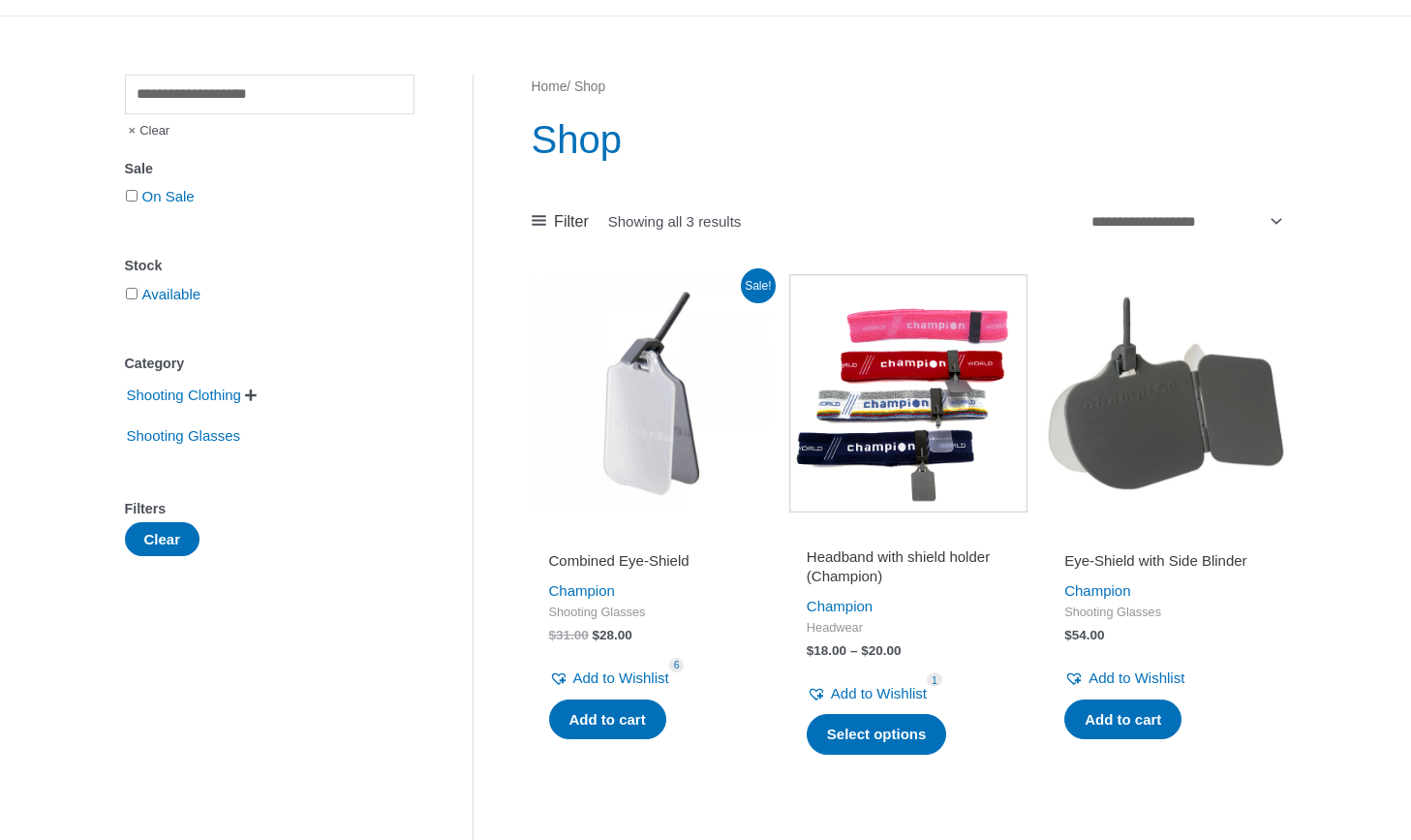
scroll to position [138, 0]
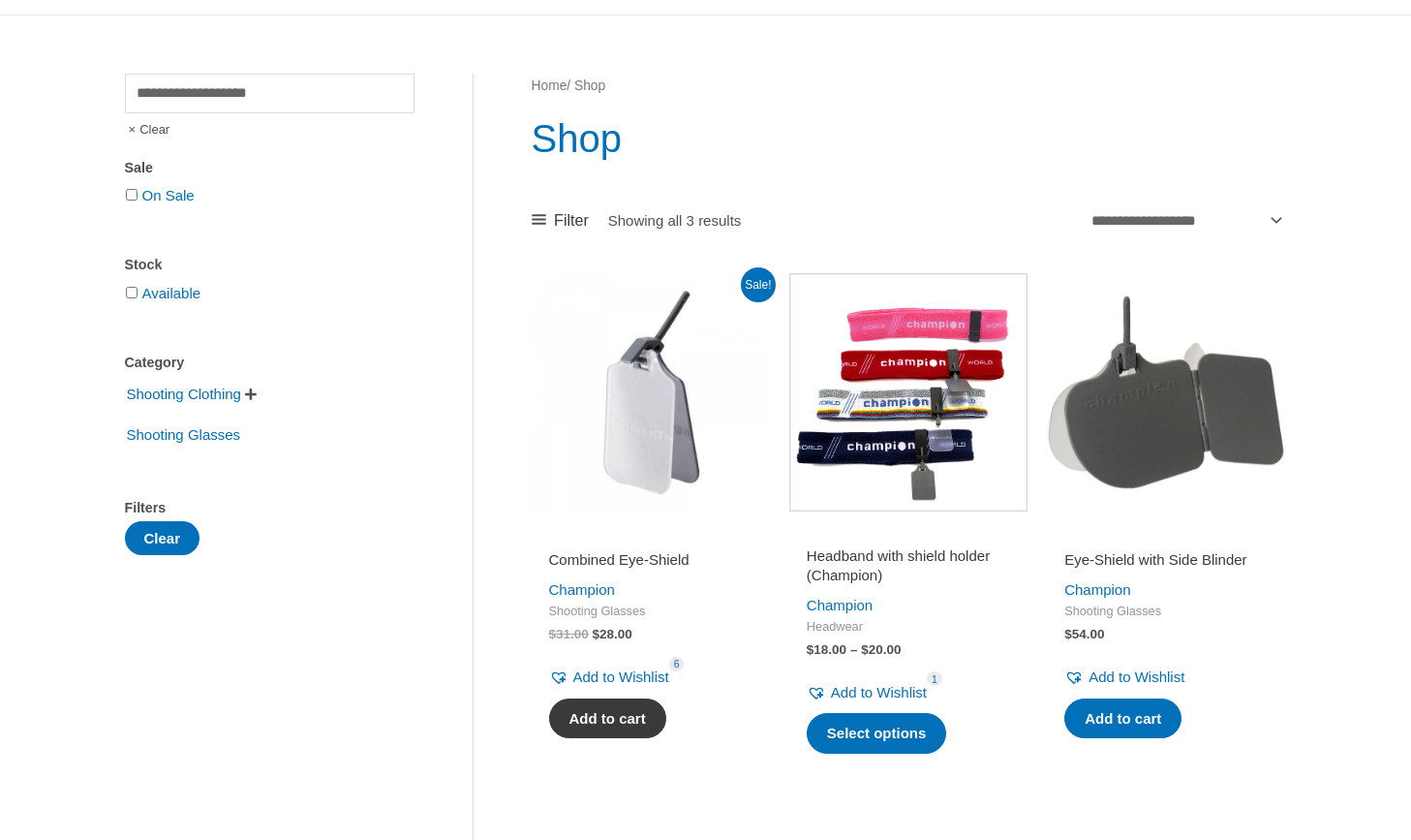
click at [622, 722] on link "Add to cart" at bounding box center [608, 718] width 117 height 41
click at [640, 563] on h2 "Combined Eye-Shield" at bounding box center [651, 560] width 204 height 20
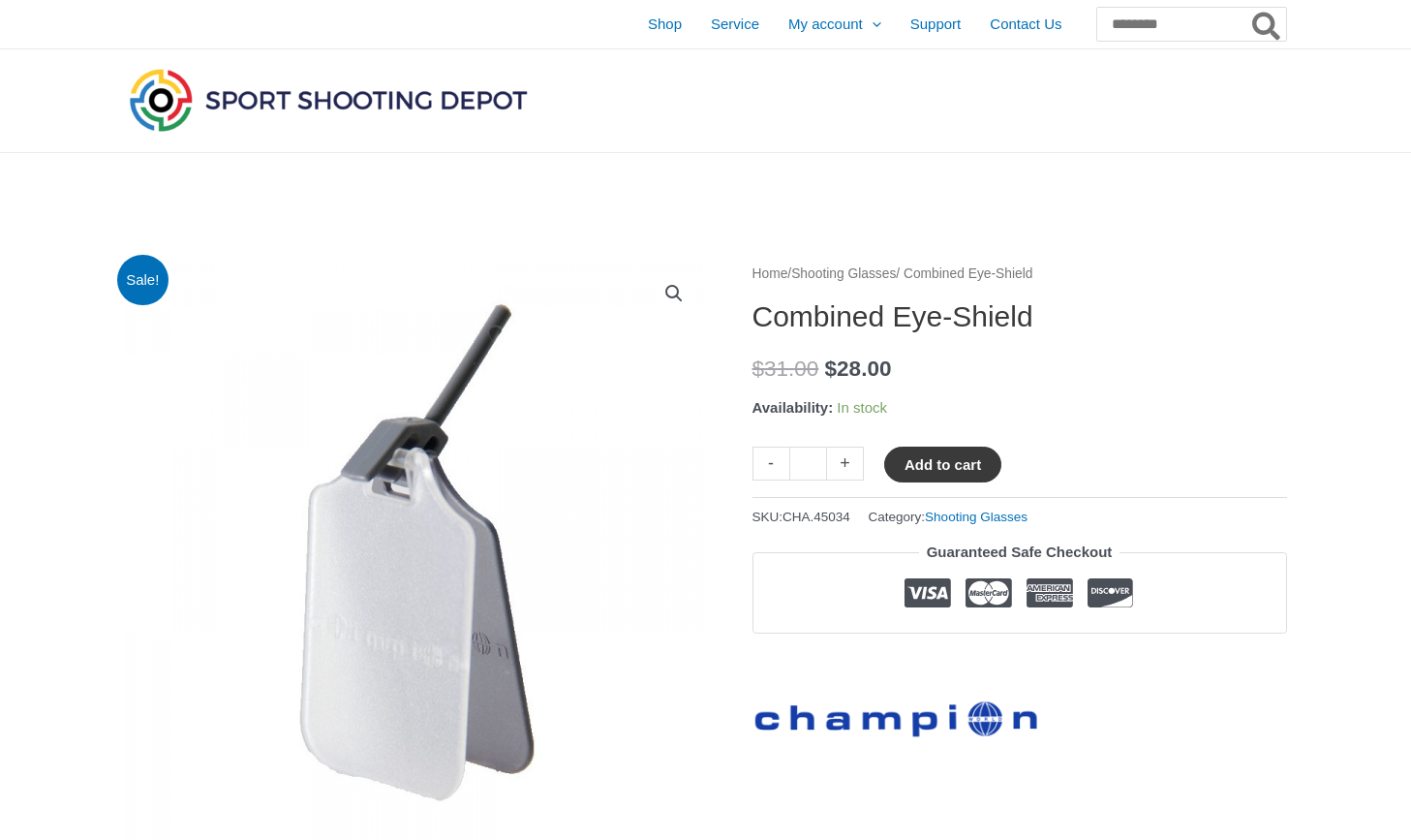
click at [959, 455] on button "Add to cart" at bounding box center [943, 464] width 117 height 36
click at [1090, 466] on link "View cart" at bounding box center [1059, 462] width 70 height 33
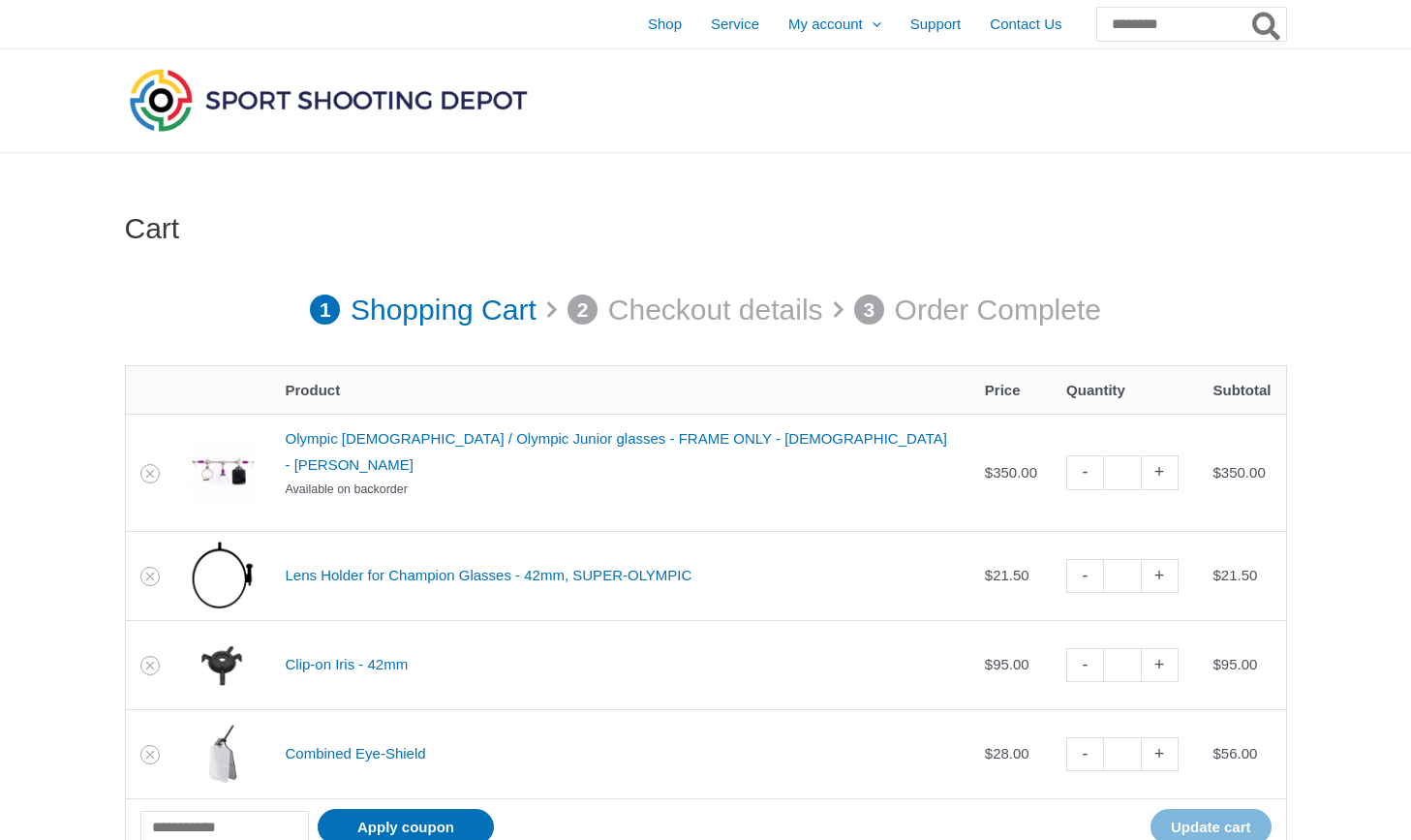
click at [1067, 737] on link "-" at bounding box center [1084, 754] width 37 height 34
type input "*"
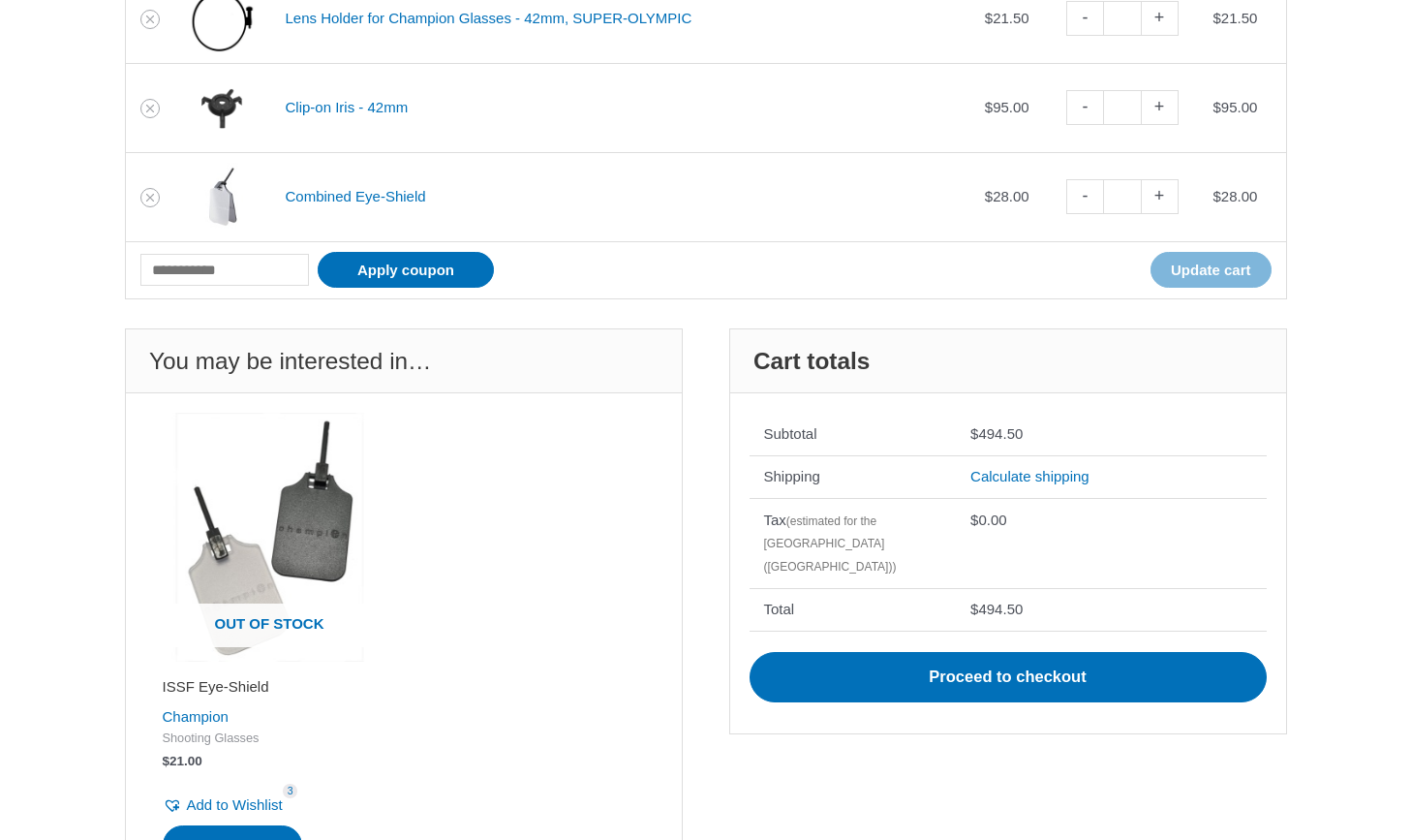
scroll to position [812, 0]
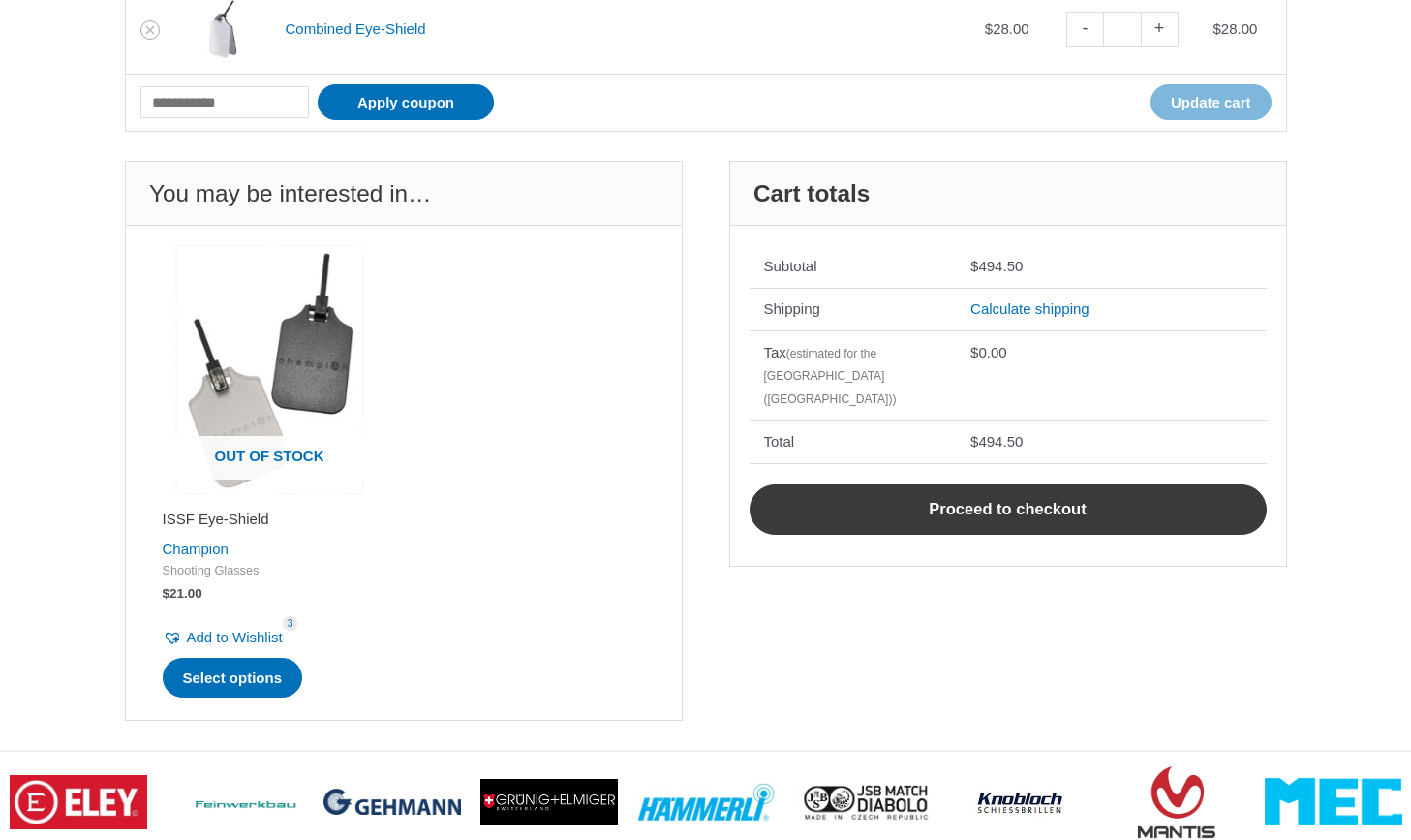
click at [1034, 484] on link "Proceed to checkout" at bounding box center [1008, 509] width 517 height 50
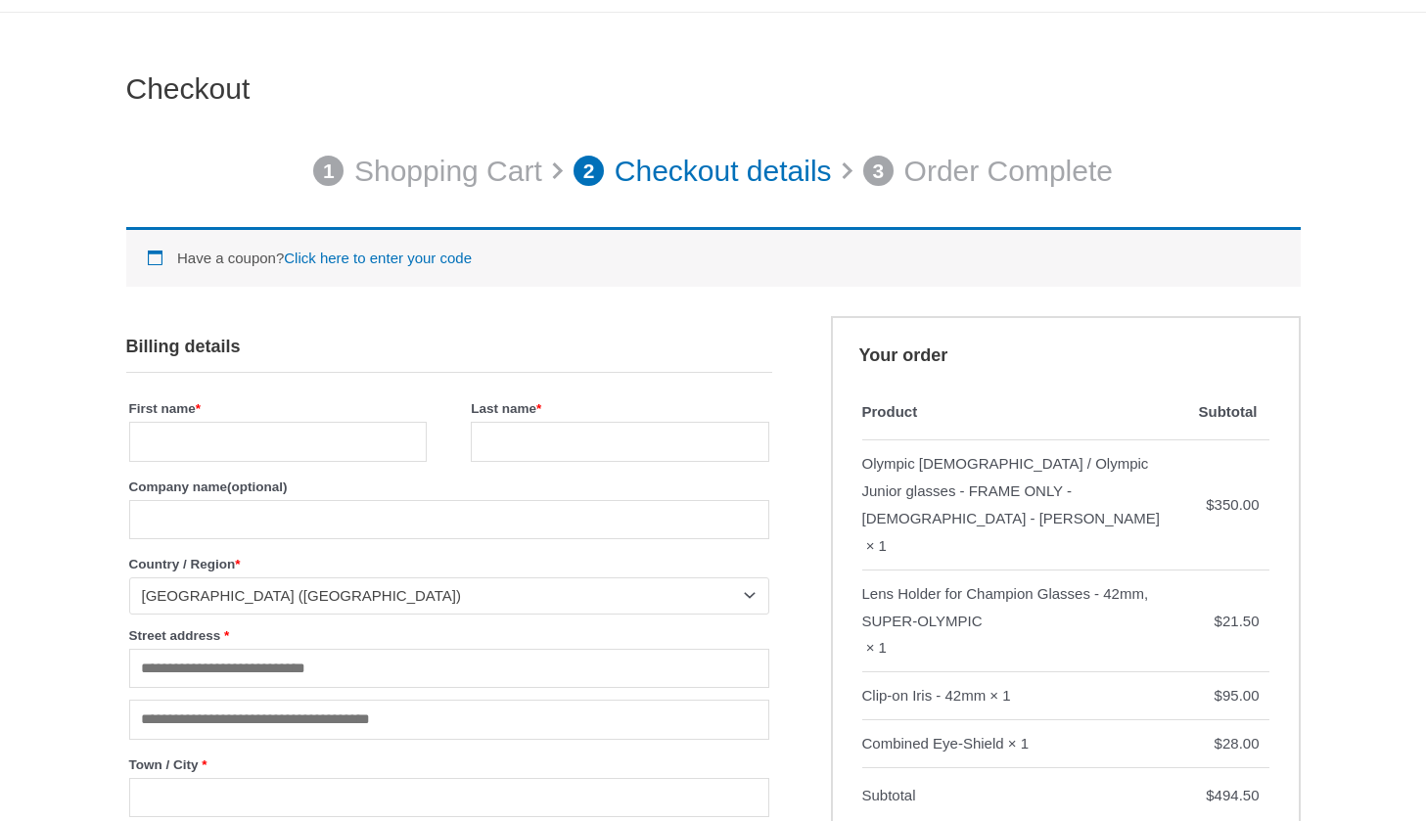
scroll to position [214, 0]
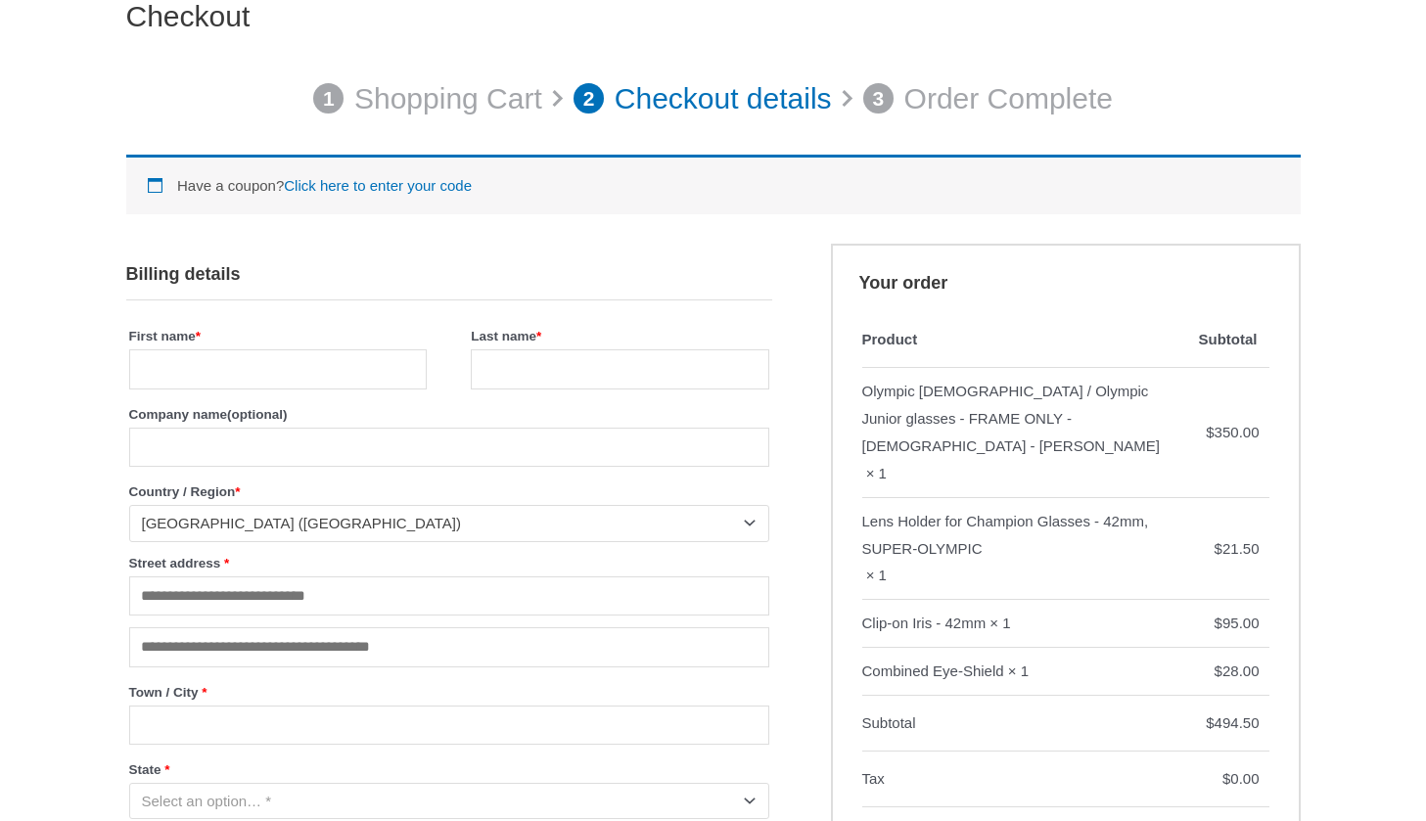
click at [971, 390] on div "Olympic Lady / Olympic Junior glasses - FRAME ONLY - LADY - VIOLETT" at bounding box center [1025, 419] width 327 height 82
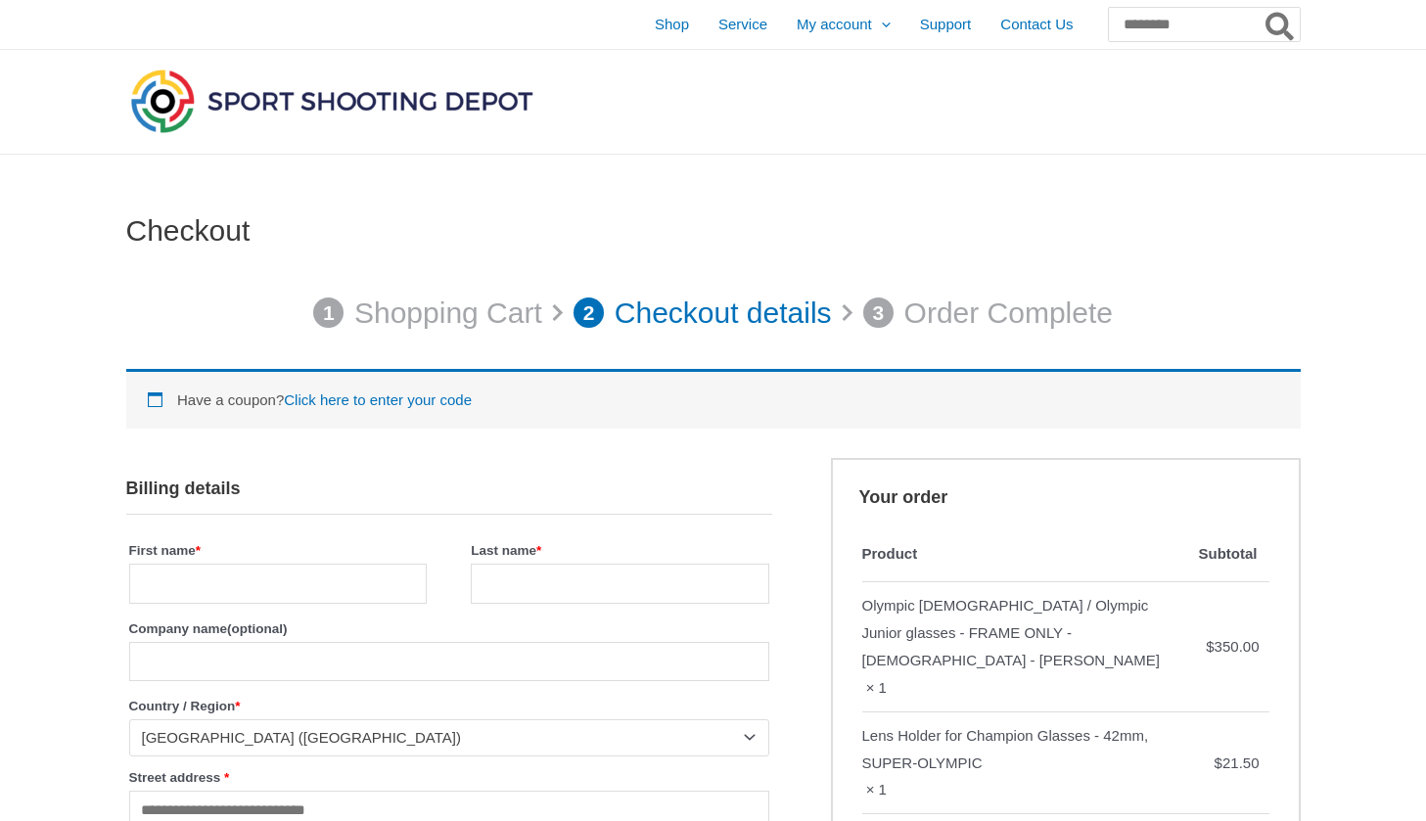
scroll to position [0, 0]
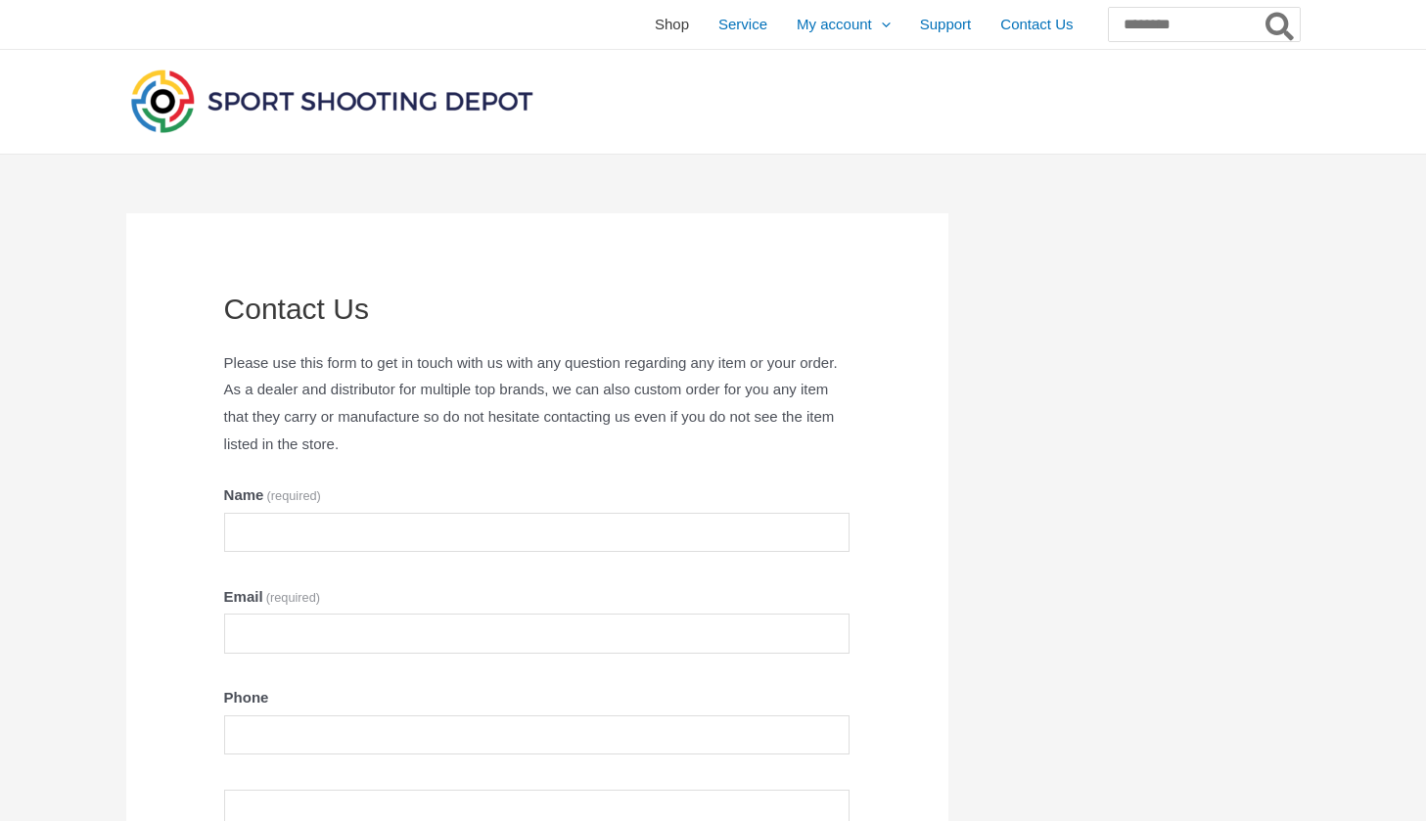
click at [655, 23] on span "Shop" at bounding box center [672, 24] width 34 height 49
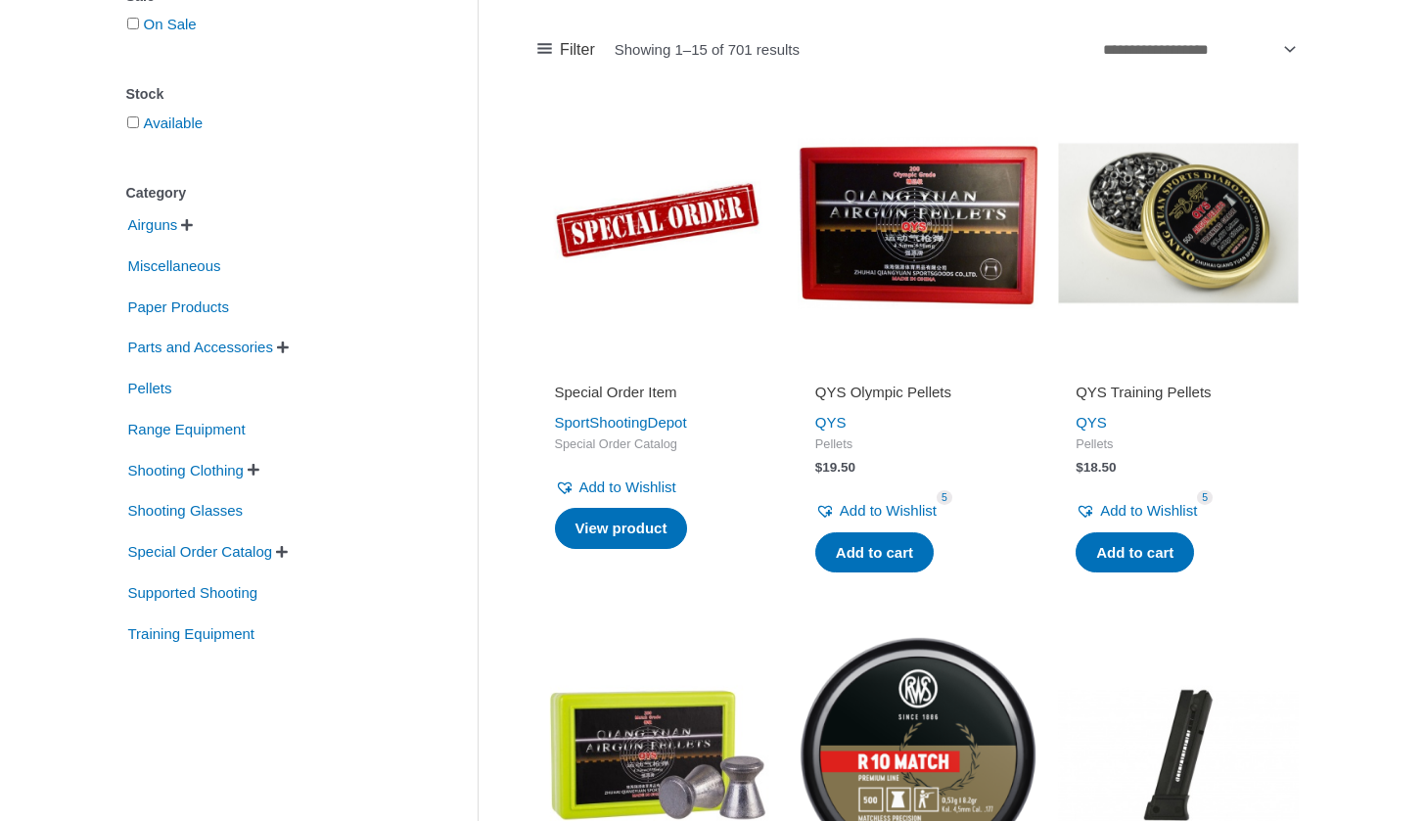
scroll to position [314, 0]
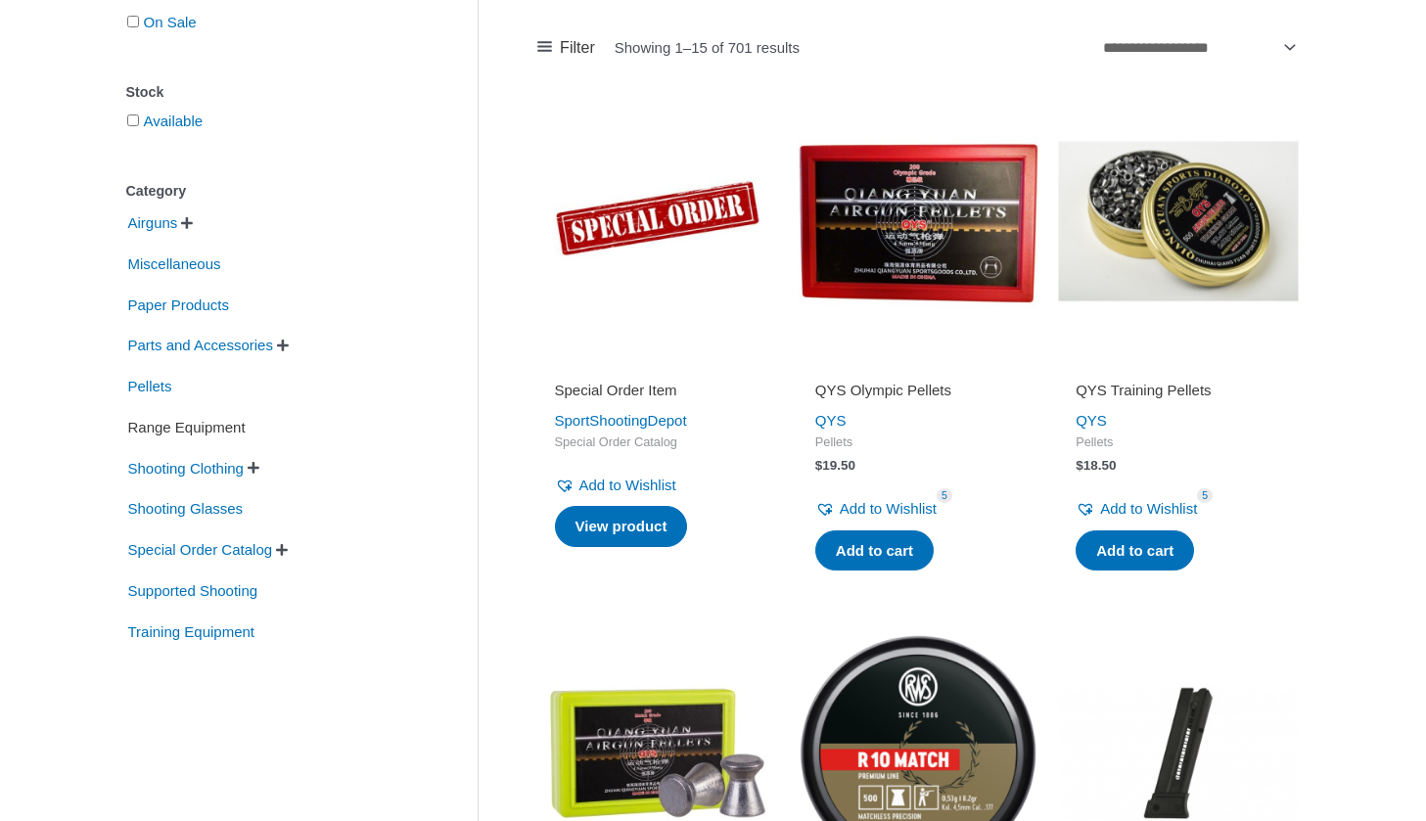
click at [248, 426] on span "Range Equipment" at bounding box center [186, 427] width 121 height 33
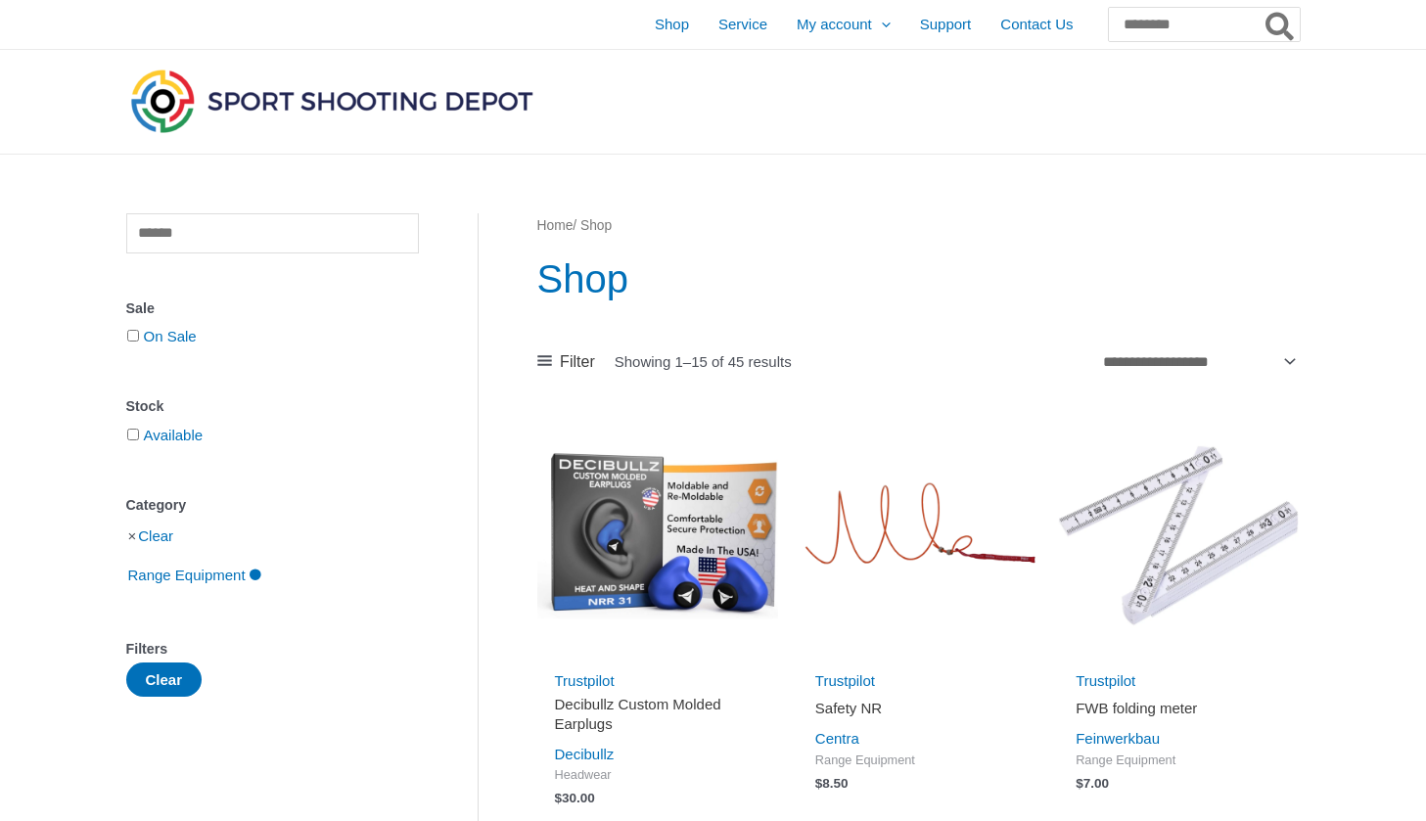
click at [139, 537] on li "Clear" at bounding box center [272, 536] width 293 height 34
click at [153, 540] on link "Clear" at bounding box center [155, 536] width 35 height 17
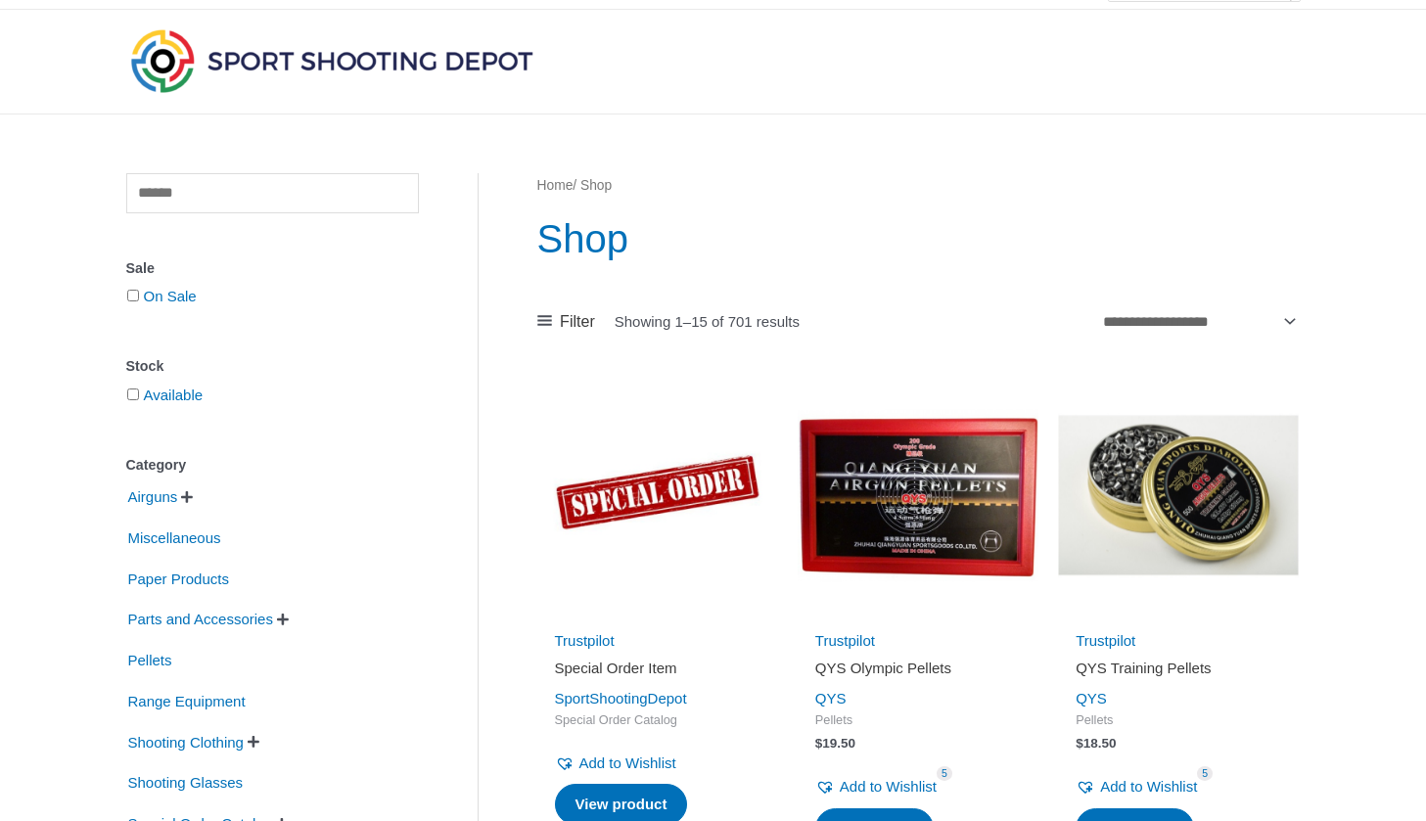
scroll to position [47, 0]
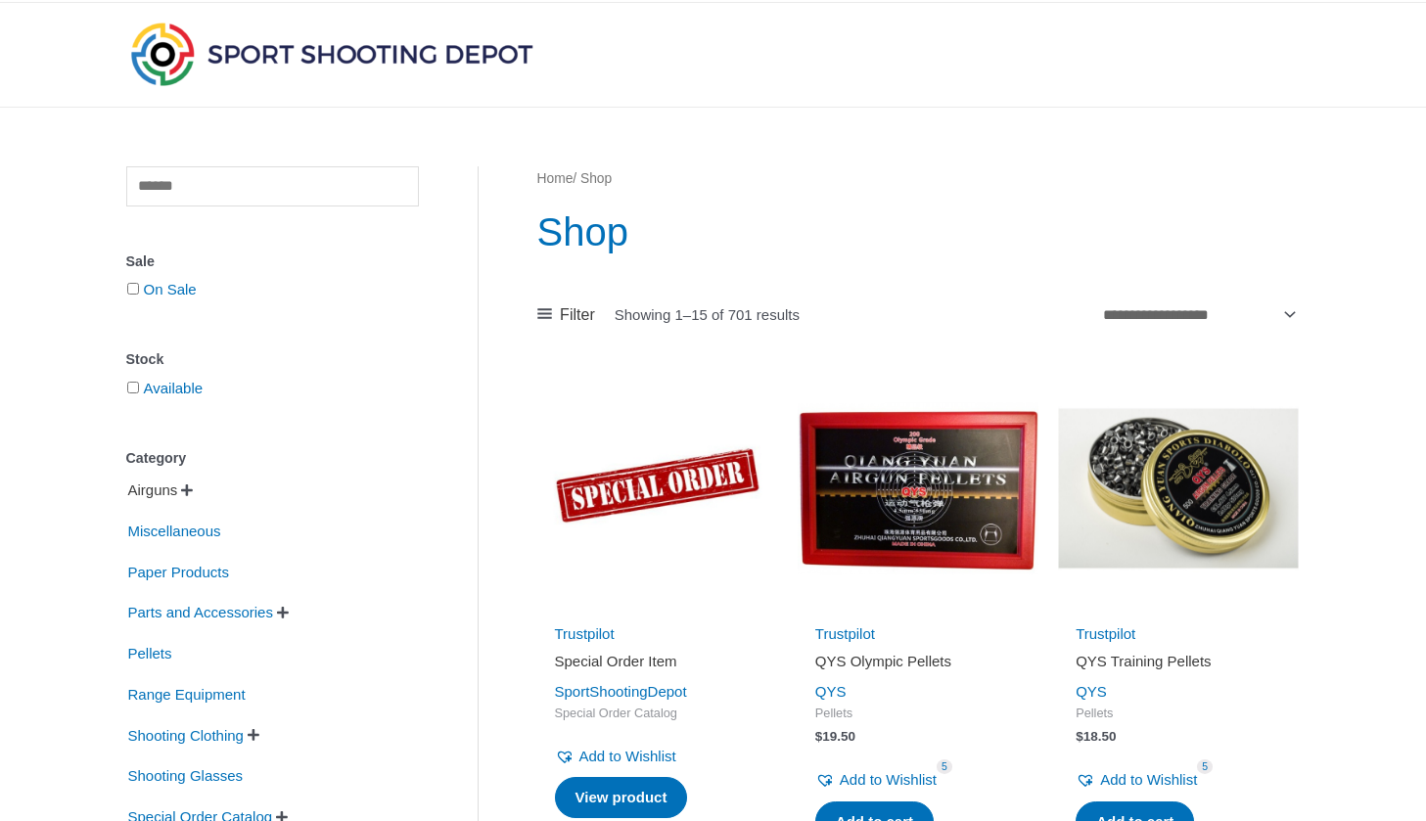
click at [180, 493] on span "Airguns" at bounding box center [153, 490] width 54 height 33
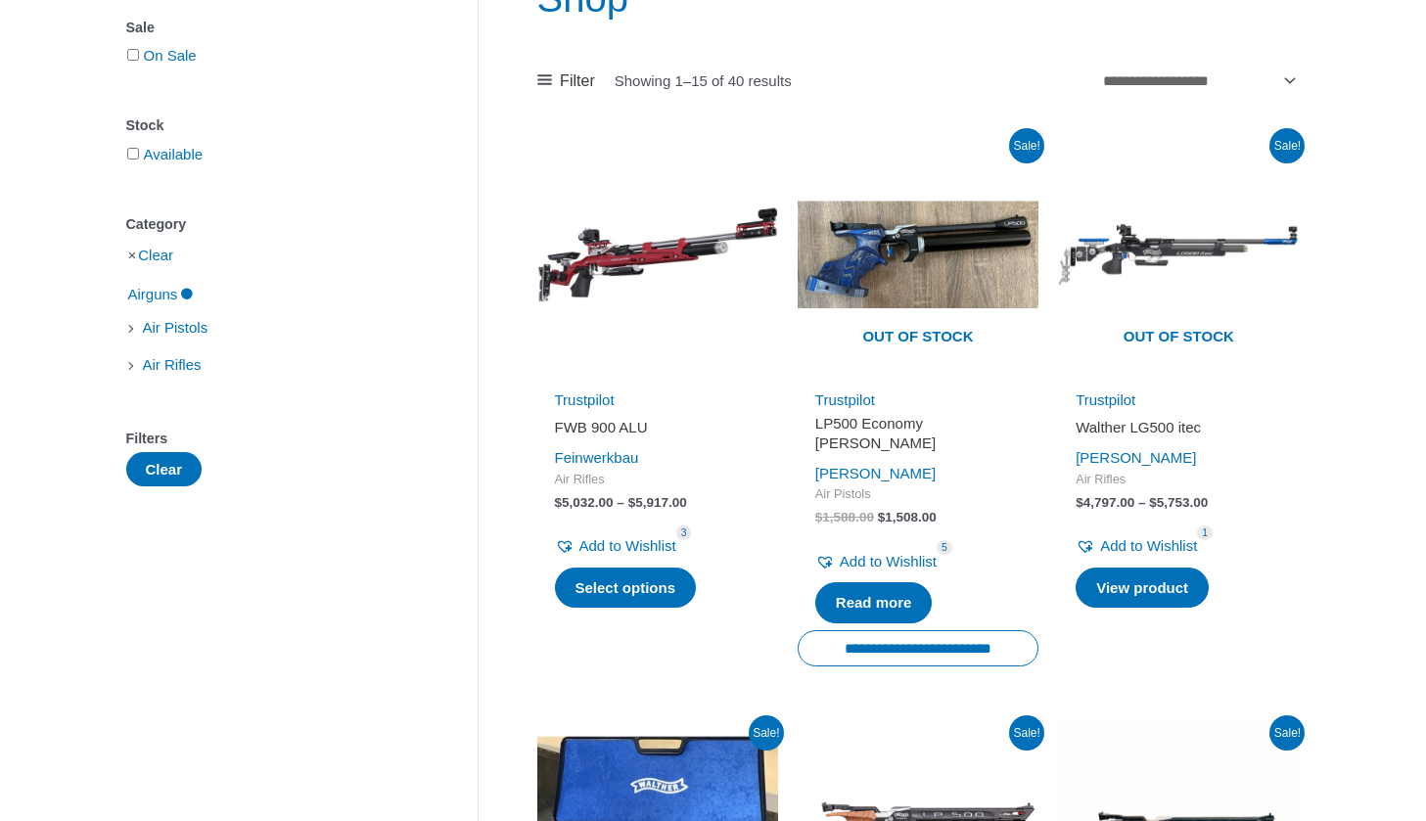
scroll to position [284, 0]
